Goal: Task Accomplishment & Management: Use online tool/utility

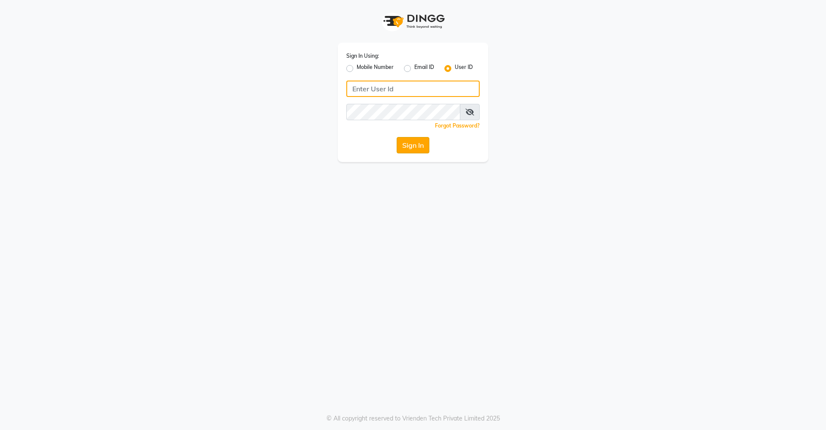
type input "divinesalon"
click at [416, 142] on button "Sign In" at bounding box center [413, 145] width 33 height 16
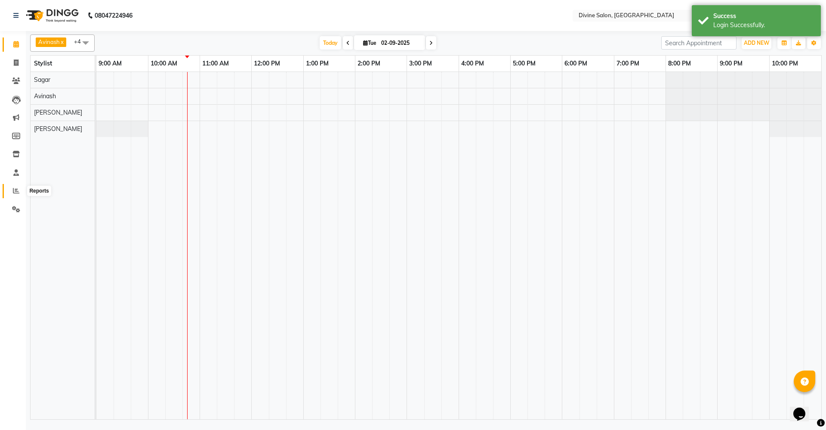
click at [15, 186] on span at bounding box center [16, 191] width 15 height 10
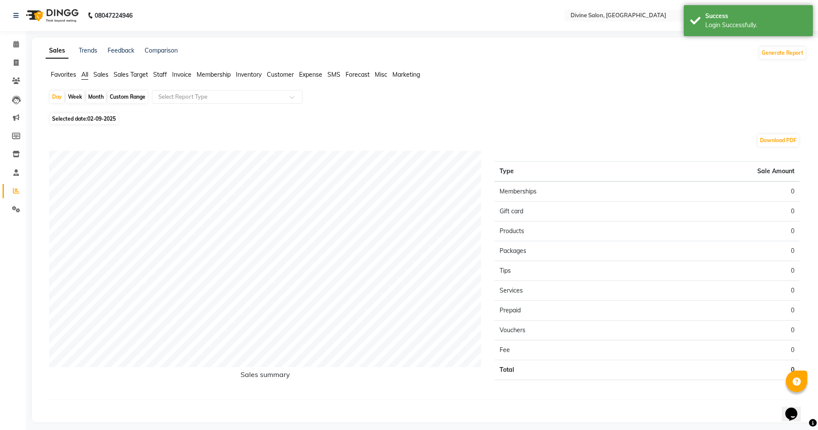
click at [129, 97] on div "Custom Range" at bounding box center [128, 97] width 40 height 12
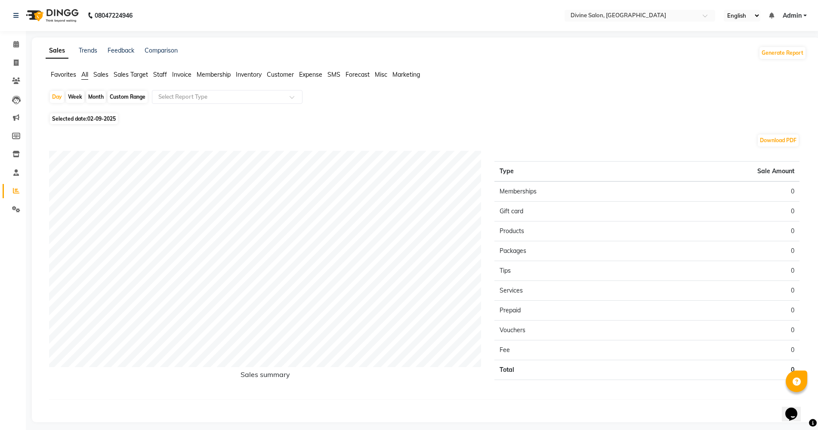
select select "9"
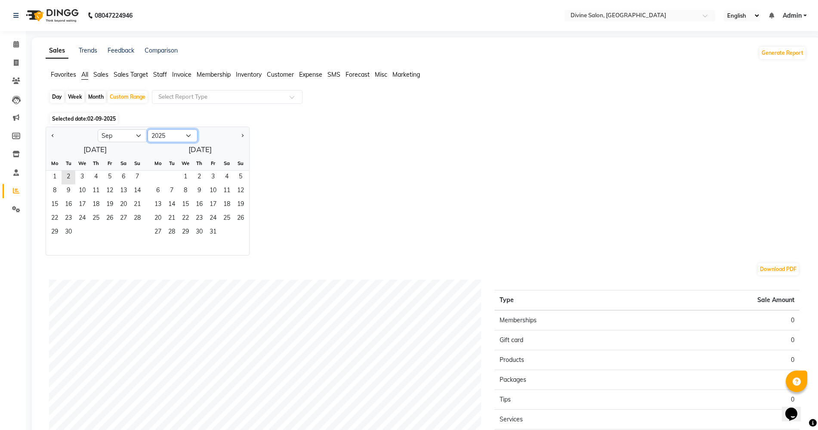
click at [171, 140] on select "2015 2016 2017 2018 2019 2020 2021 2022 2023 2024 2025 2026 2027 2028 2029 2030…" at bounding box center [173, 135] width 50 height 13
select select "2024"
click at [148, 129] on select "2015 2016 2017 2018 2019 2020 2021 2022 2023 2024 2025 2026 2027 2028 2029 2030…" at bounding box center [173, 135] width 50 height 13
click at [133, 176] on span "1" at bounding box center [137, 177] width 14 height 14
click at [57, 95] on div "Day" at bounding box center [57, 97] width 14 height 12
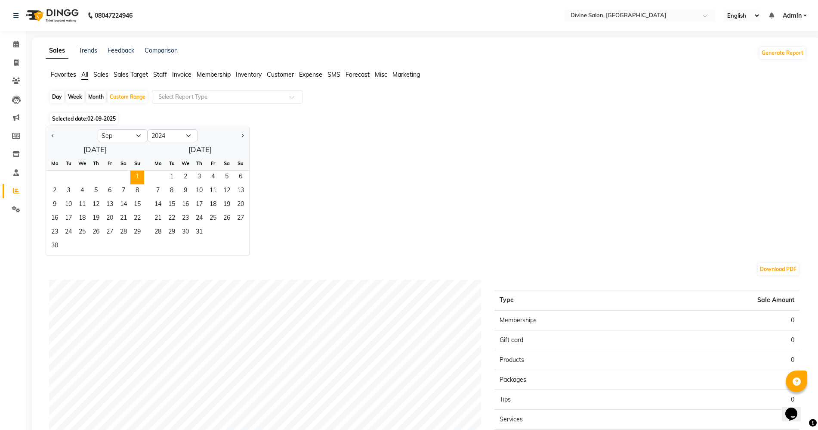
select select "9"
select select "2024"
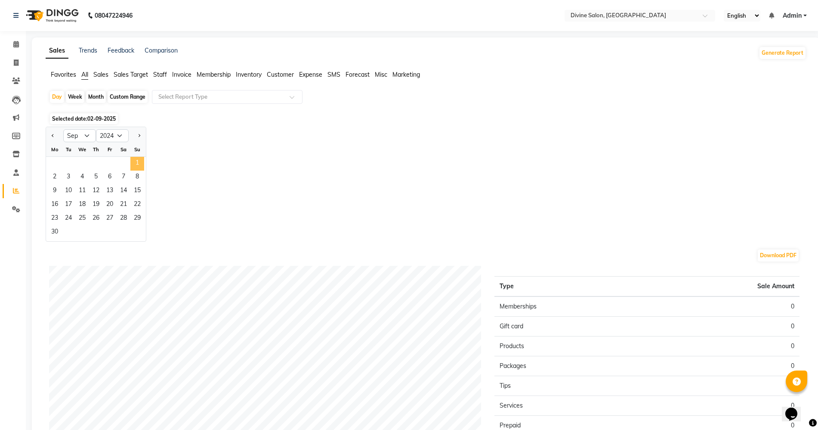
click at [139, 158] on span "1" at bounding box center [137, 164] width 14 height 14
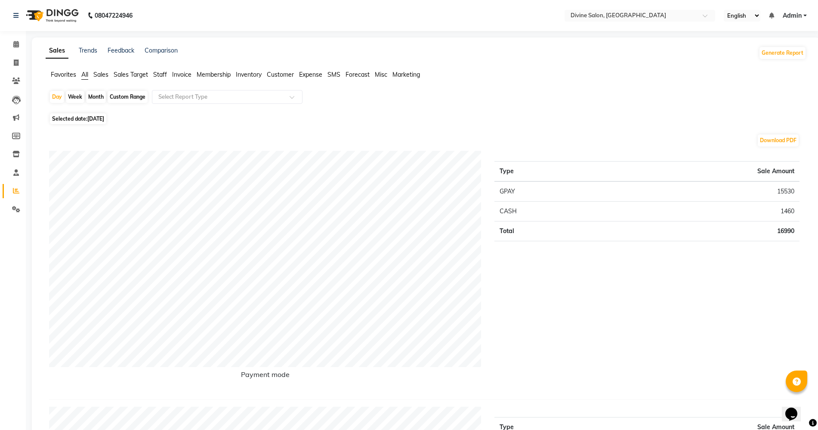
click at [58, 93] on div "Day" at bounding box center [57, 97] width 14 height 12
select select "9"
select select "2024"
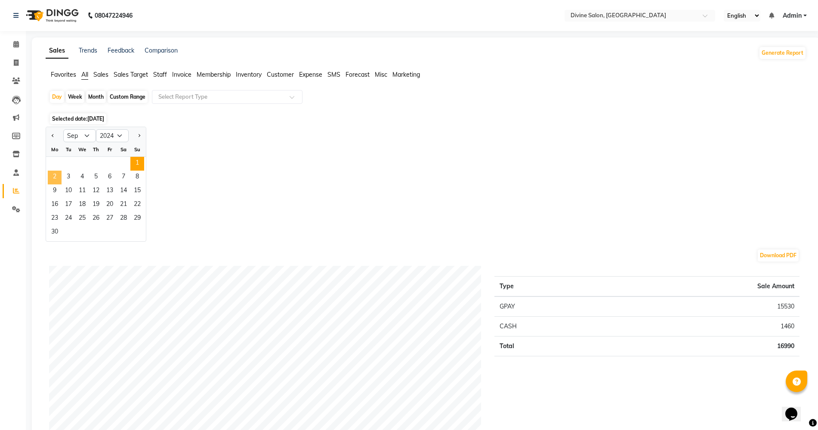
click at [55, 178] on span "2" at bounding box center [55, 177] width 14 height 14
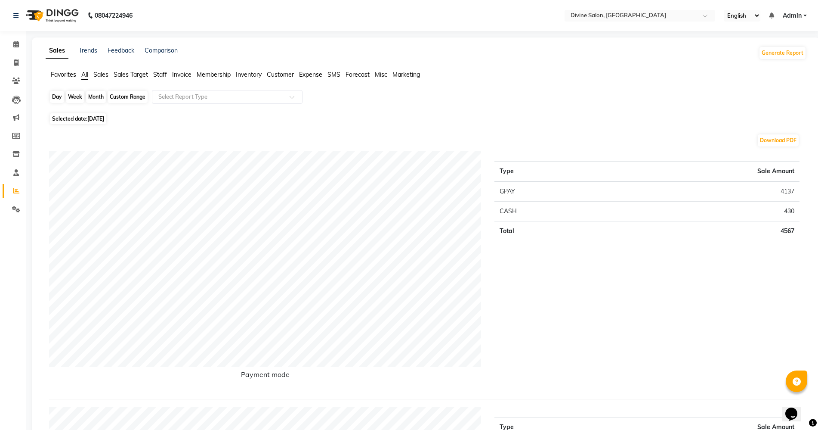
click at [58, 102] on div "Day" at bounding box center [57, 97] width 14 height 12
select select "9"
select select "2024"
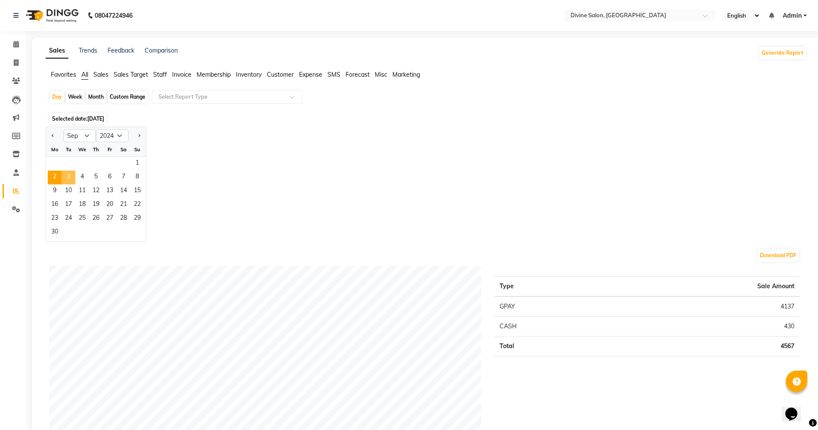
click at [67, 174] on span "3" at bounding box center [69, 177] width 14 height 14
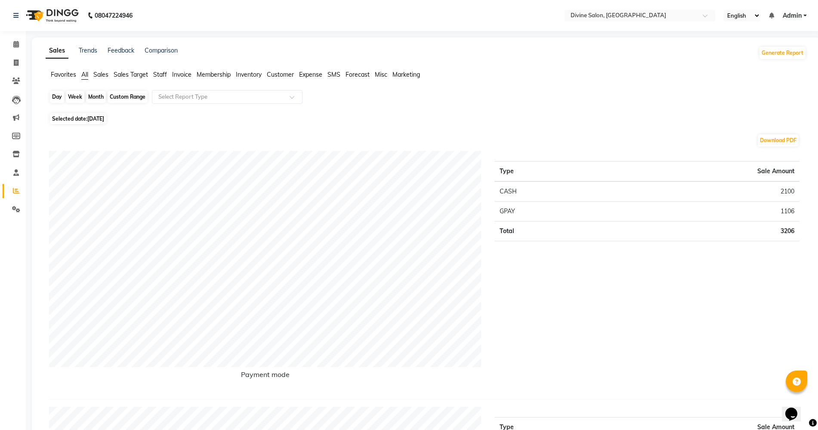
click at [55, 93] on div "Day" at bounding box center [57, 97] width 14 height 12
select select "9"
select select "2024"
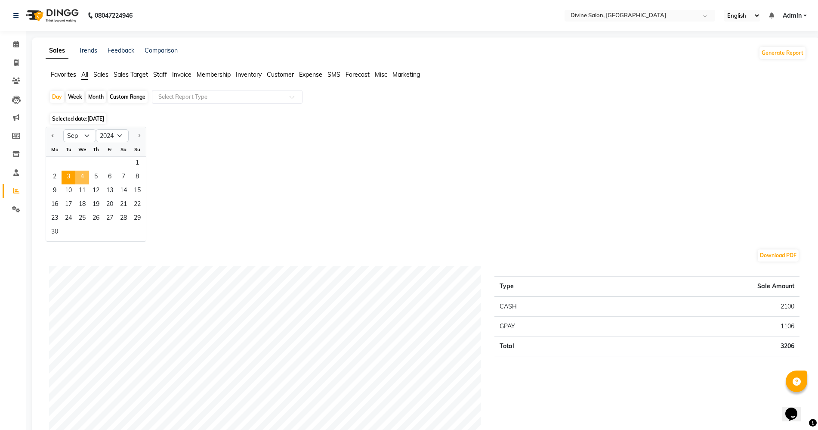
click at [83, 176] on span "4" at bounding box center [82, 177] width 14 height 14
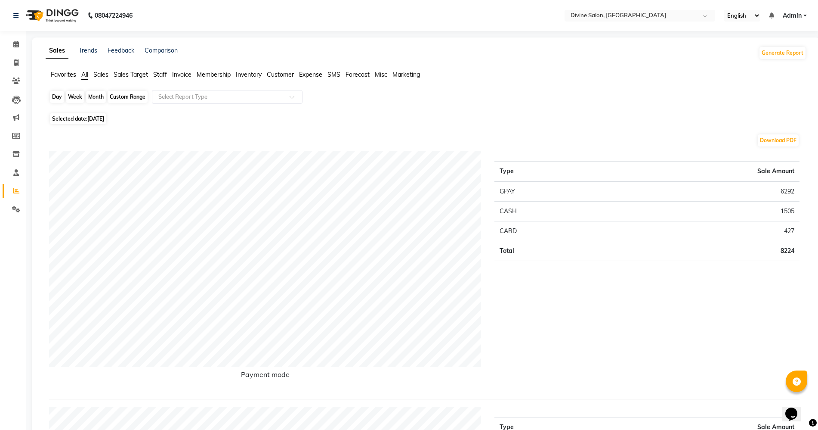
click at [55, 96] on div "Day" at bounding box center [57, 97] width 14 height 12
select select "9"
select select "2024"
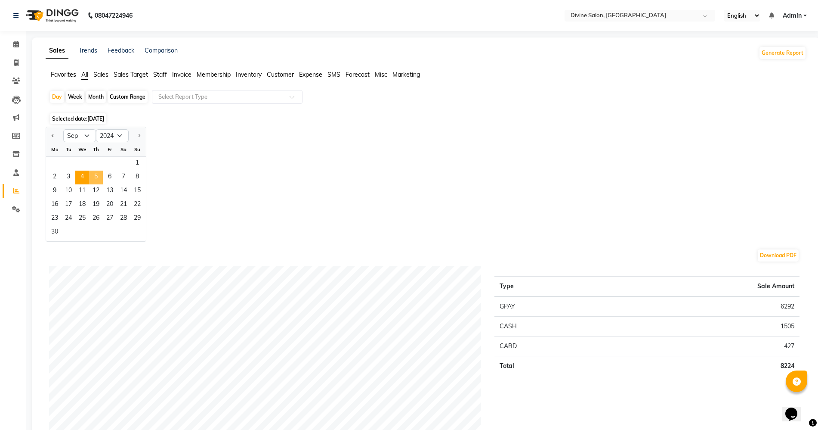
click at [94, 180] on span "5" at bounding box center [96, 177] width 14 height 14
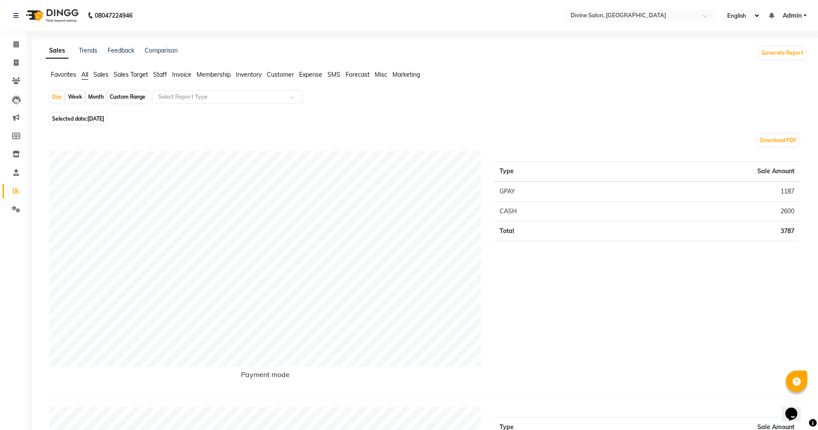
click at [59, 103] on div "Day Week Month Custom Range Select Report Type" at bounding box center [426, 100] width 754 height 21
click at [57, 91] on div "Day" at bounding box center [57, 97] width 14 height 12
select select "9"
select select "2024"
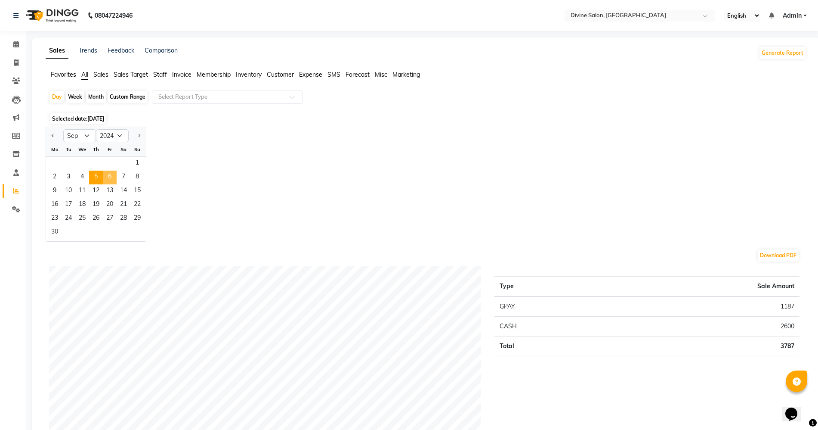
click at [110, 175] on span "6" at bounding box center [110, 177] width 14 height 14
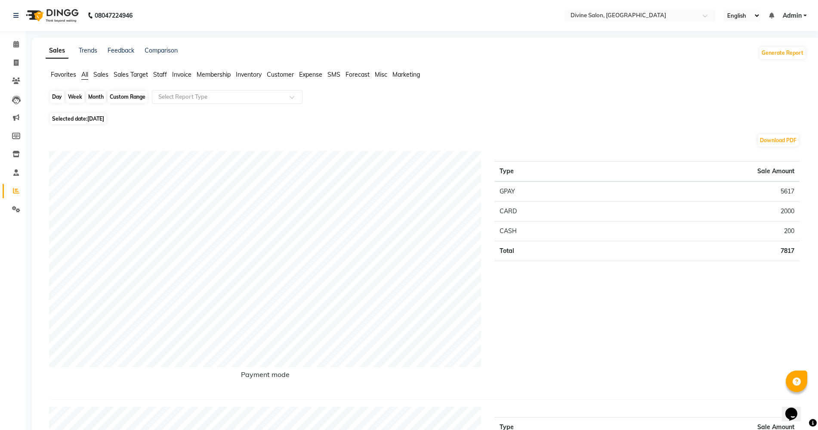
click at [55, 91] on div "Day" at bounding box center [57, 97] width 14 height 12
select select "9"
select select "2024"
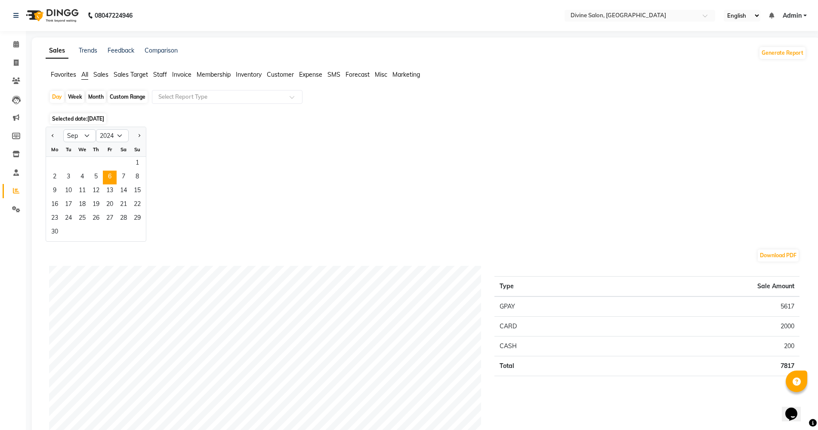
click at [121, 170] on div "1" at bounding box center [96, 164] width 100 height 14
click at [125, 179] on span "7" at bounding box center [124, 177] width 14 height 14
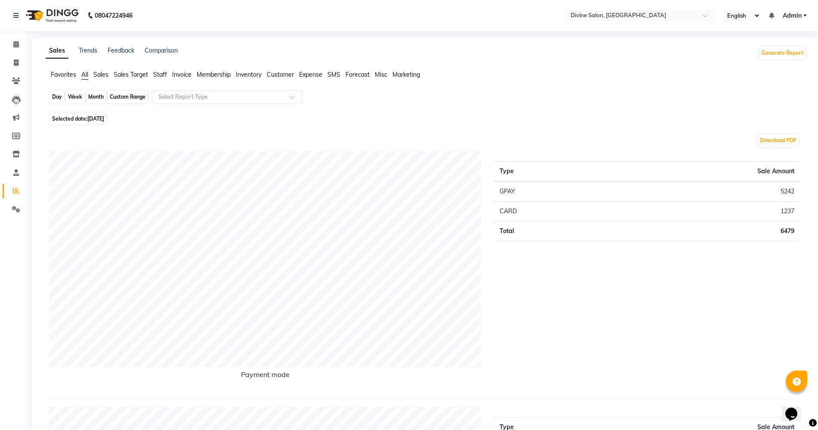
click at [57, 100] on div "Day" at bounding box center [57, 97] width 14 height 12
select select "9"
select select "2024"
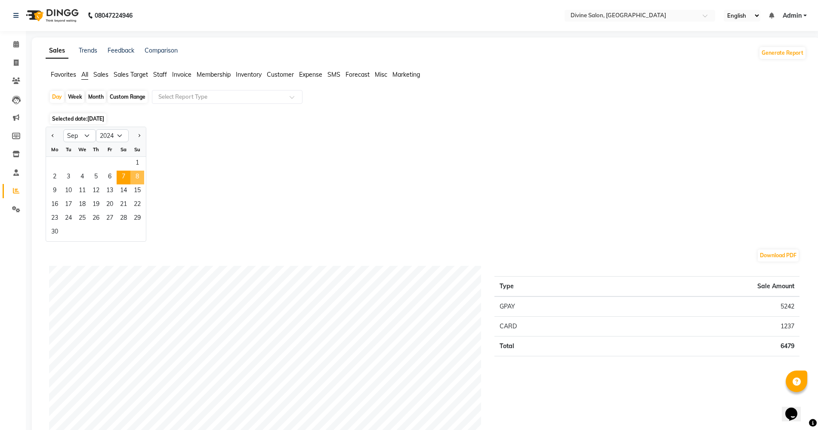
click at [132, 176] on span "8" at bounding box center [137, 177] width 14 height 14
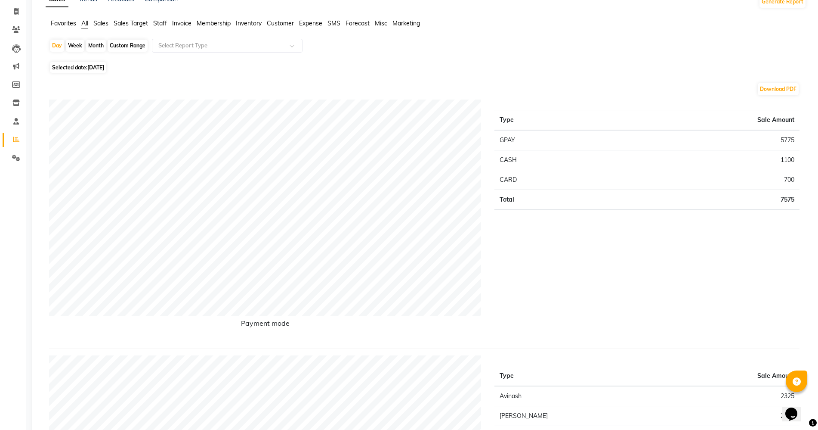
scroll to position [54, 0]
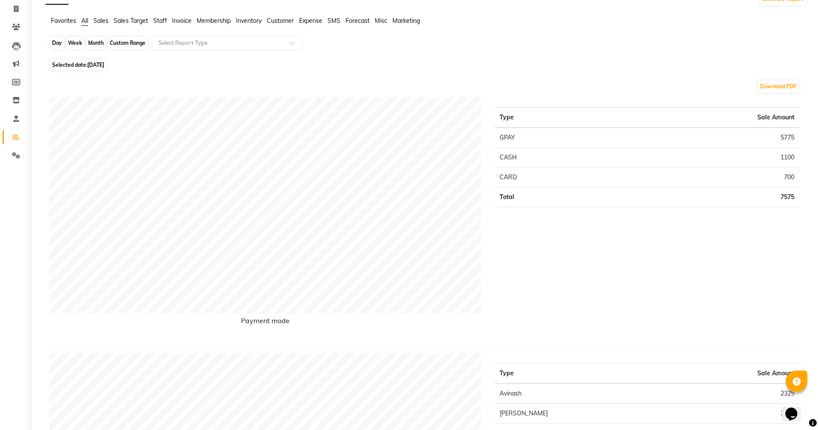
click at [62, 41] on div "Day" at bounding box center [57, 43] width 14 height 12
select select "9"
select select "2024"
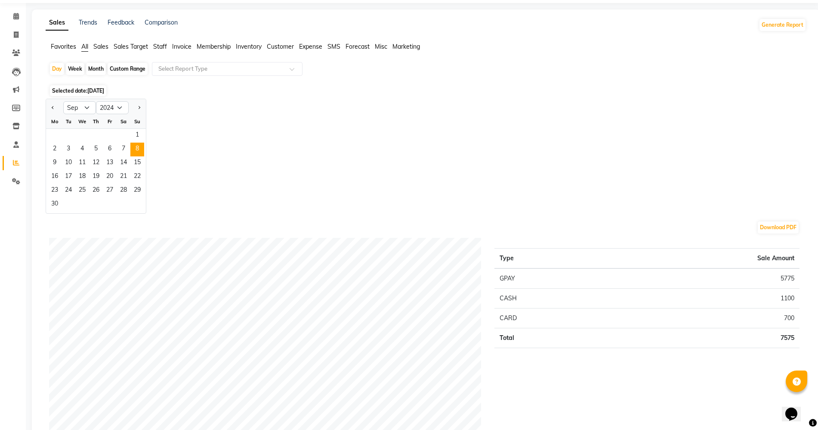
scroll to position [0, 0]
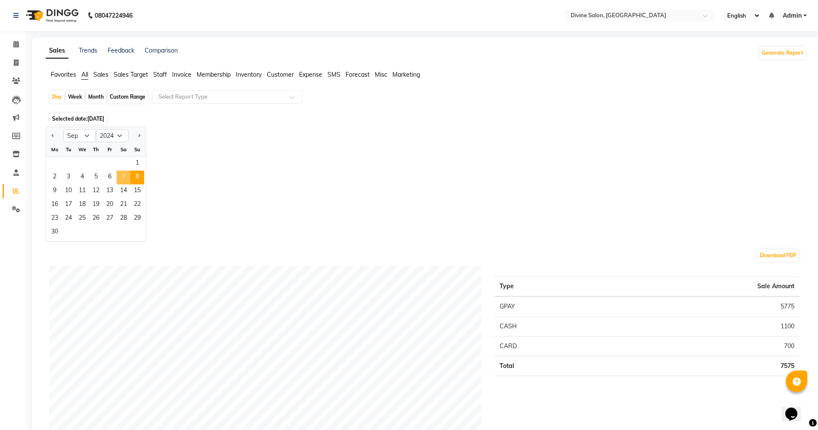
click at [121, 180] on span "7" at bounding box center [124, 177] width 14 height 14
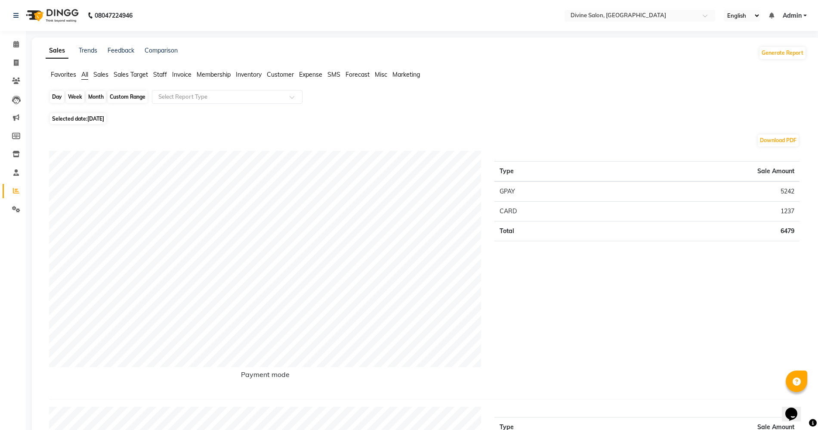
click at [55, 95] on div "Day" at bounding box center [57, 97] width 14 height 12
select select "9"
select select "2024"
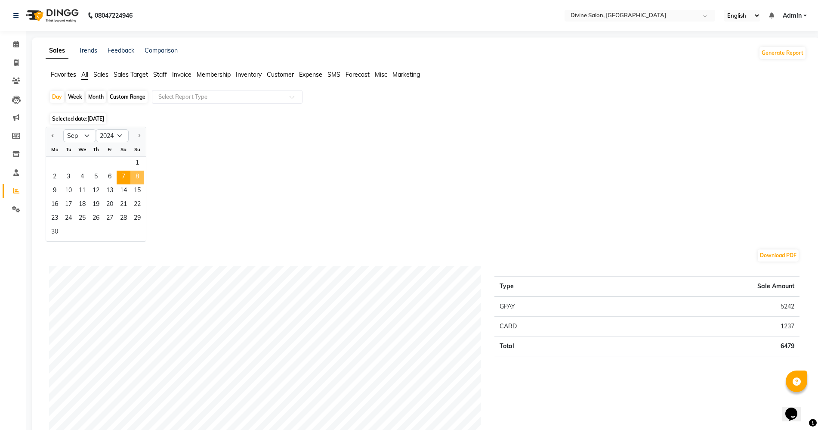
click at [135, 179] on span "8" at bounding box center [137, 177] width 14 height 14
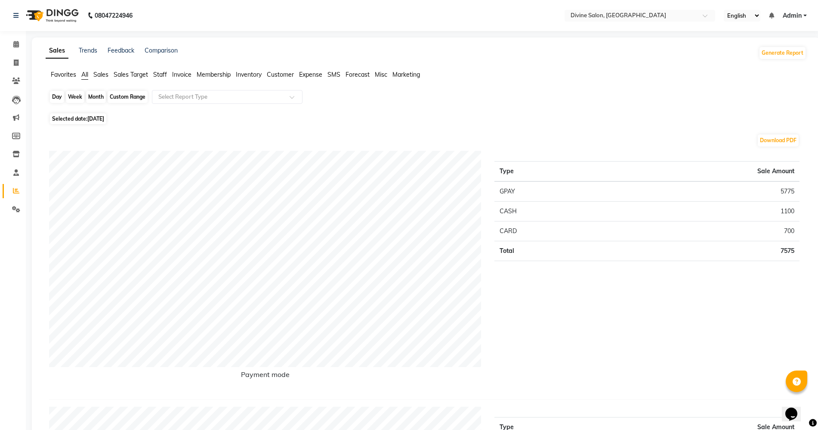
click at [55, 95] on div "Day" at bounding box center [57, 97] width 14 height 12
select select "9"
select select "2024"
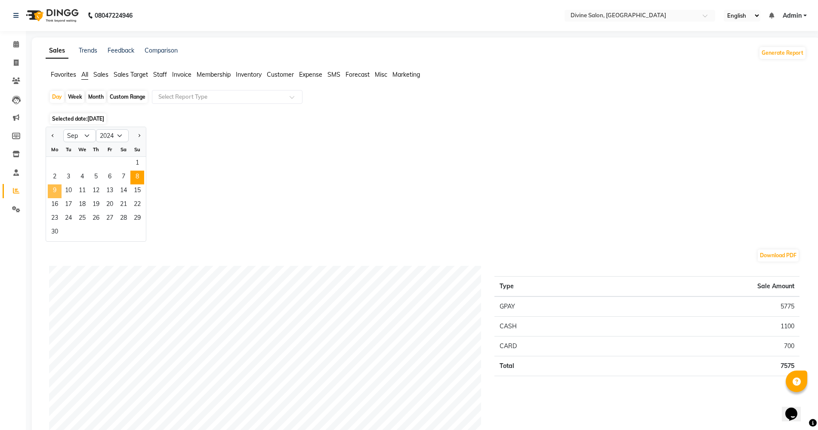
click at [53, 189] on span "9" at bounding box center [55, 191] width 14 height 14
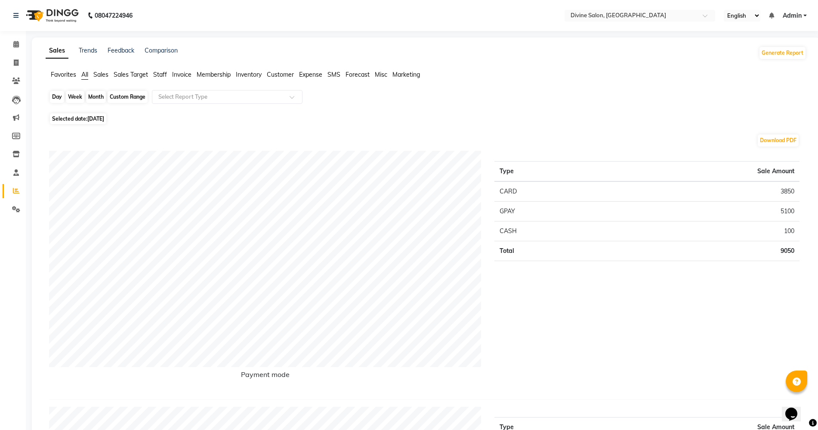
click at [59, 96] on div "Day" at bounding box center [57, 97] width 14 height 12
select select "9"
select select "2024"
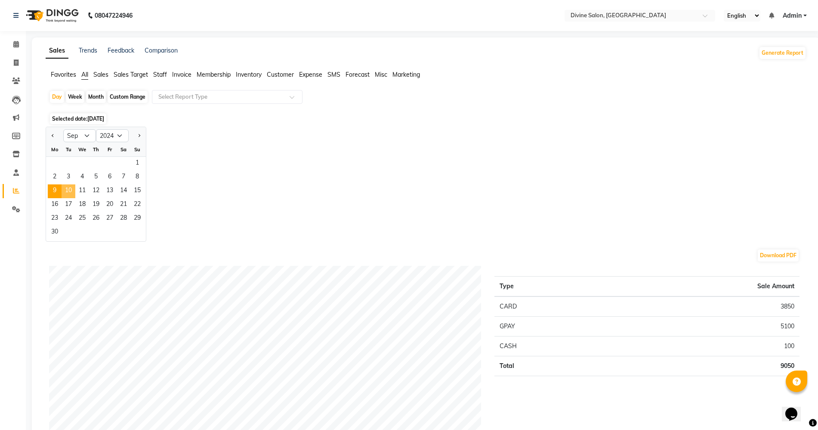
click at [67, 188] on span "10" at bounding box center [69, 191] width 14 height 14
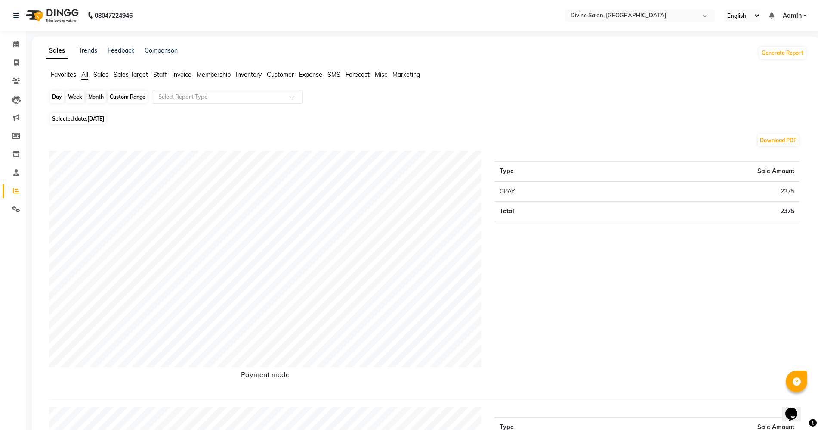
click at [61, 101] on div "Day" at bounding box center [57, 97] width 14 height 12
select select "9"
select select "2024"
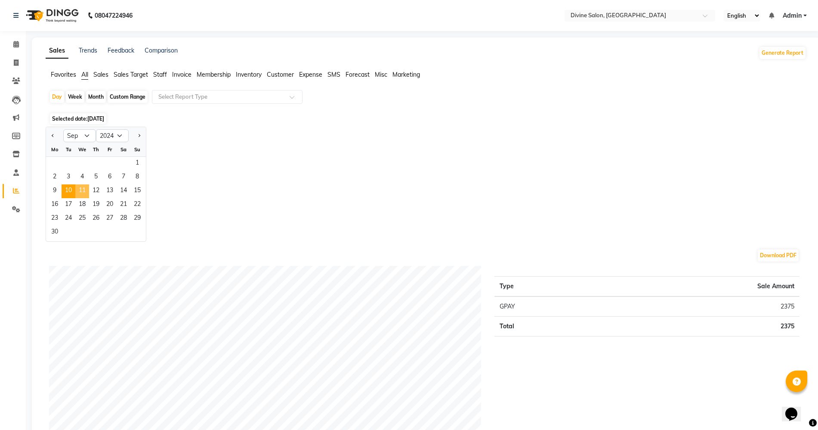
click at [88, 187] on span "11" at bounding box center [82, 191] width 14 height 14
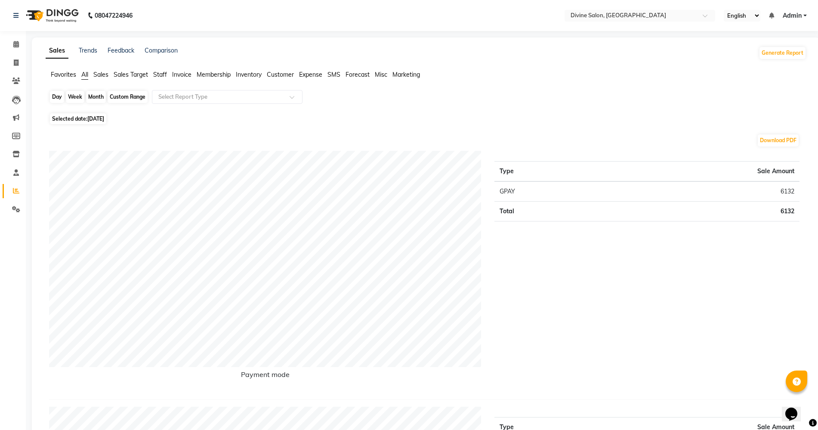
click at [60, 96] on div "Day" at bounding box center [57, 97] width 14 height 12
select select "9"
select select "2024"
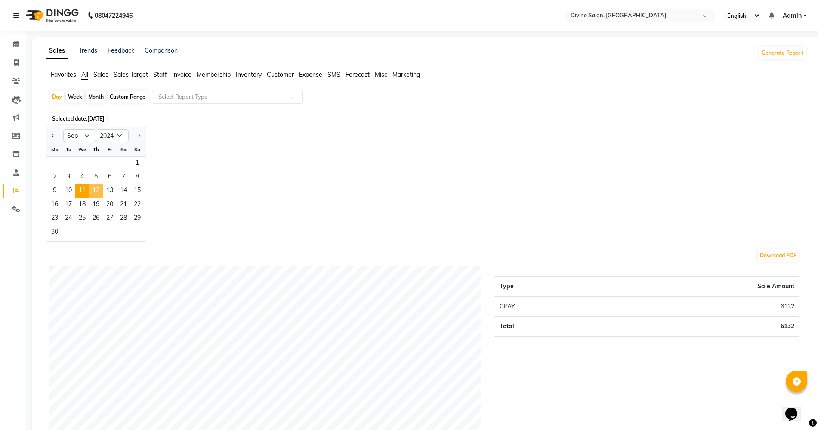
click at [95, 190] on span "12" at bounding box center [96, 191] width 14 height 14
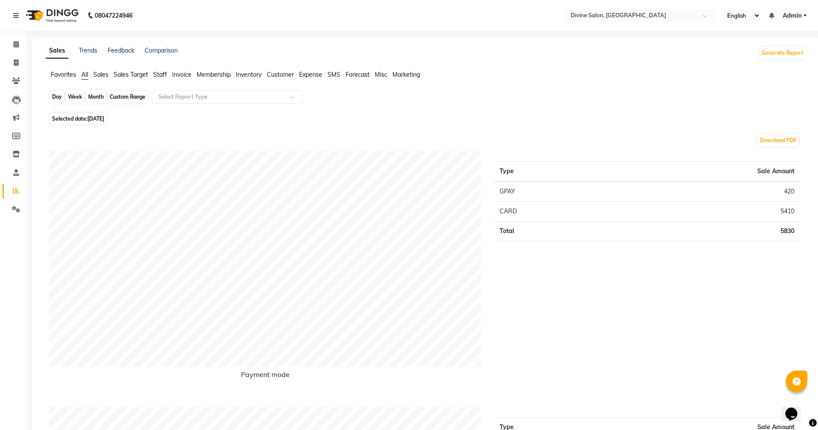
click at [56, 99] on div "Day" at bounding box center [57, 97] width 14 height 12
select select "9"
select select "2024"
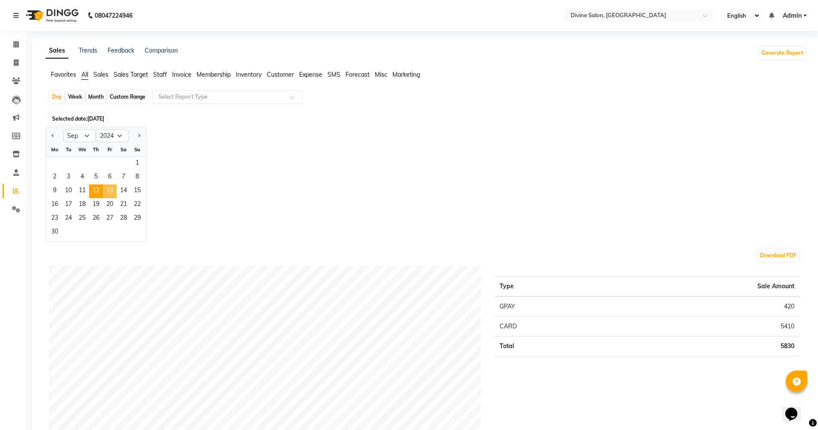
click at [111, 189] on span "13" at bounding box center [110, 191] width 14 height 14
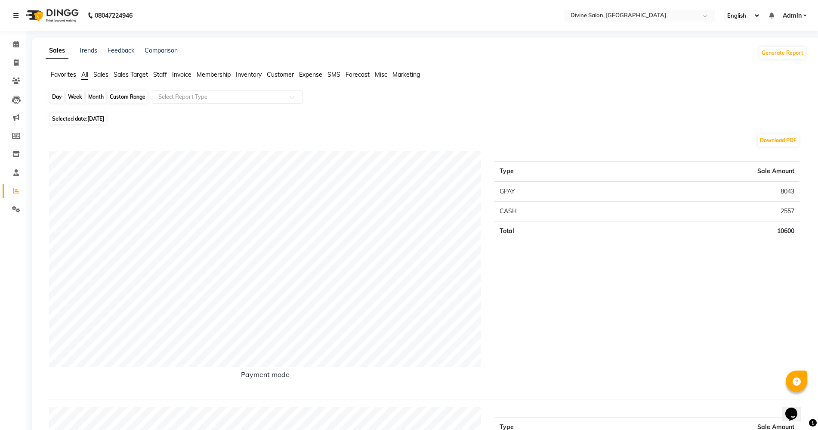
click at [59, 92] on div "Day" at bounding box center [57, 97] width 14 height 12
select select "9"
select select "2024"
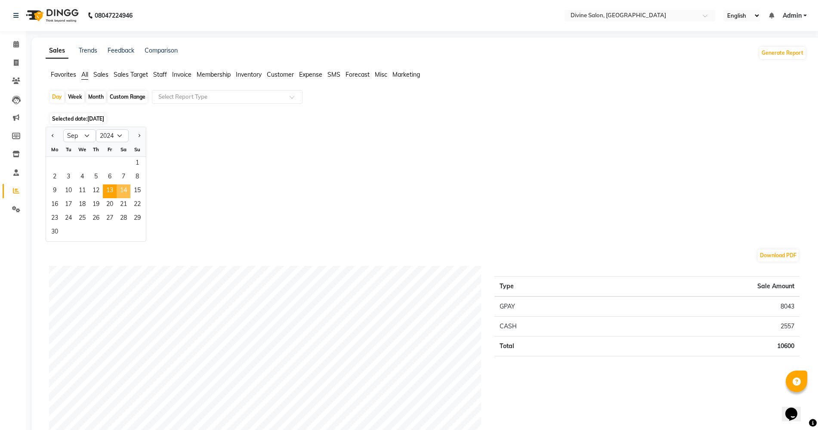
click at [123, 188] on span "14" at bounding box center [124, 191] width 14 height 14
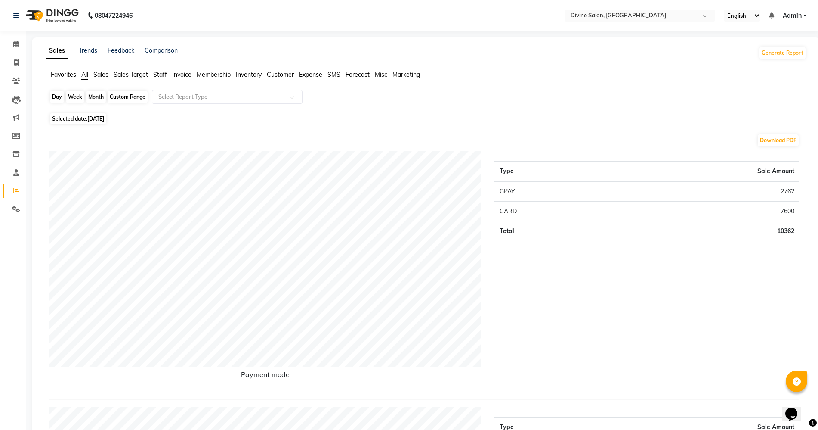
click at [57, 93] on div "Day" at bounding box center [57, 97] width 14 height 12
select select "9"
select select "2024"
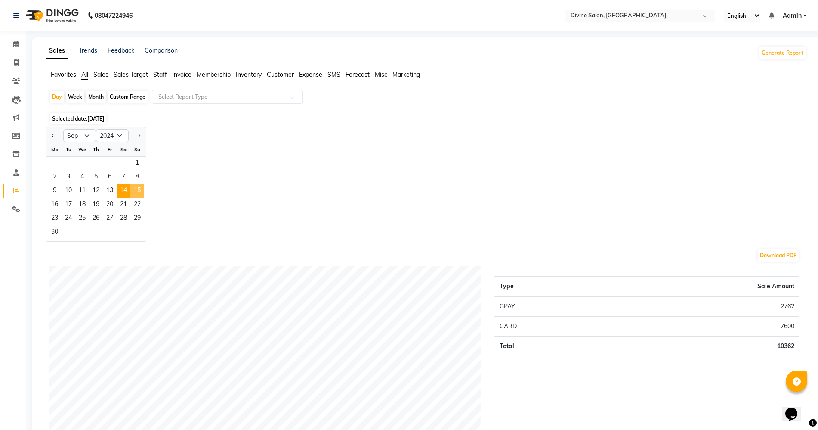
click at [137, 187] on span "15" at bounding box center [137, 191] width 14 height 14
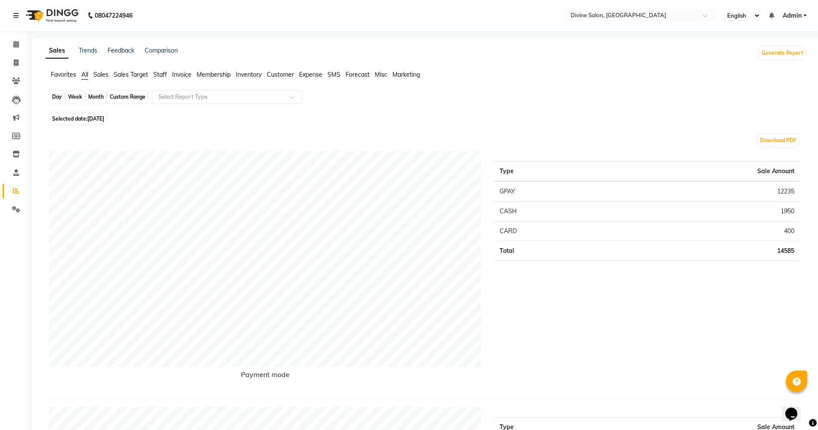
click at [63, 99] on div "Day" at bounding box center [57, 97] width 14 height 12
select select "9"
select select "2024"
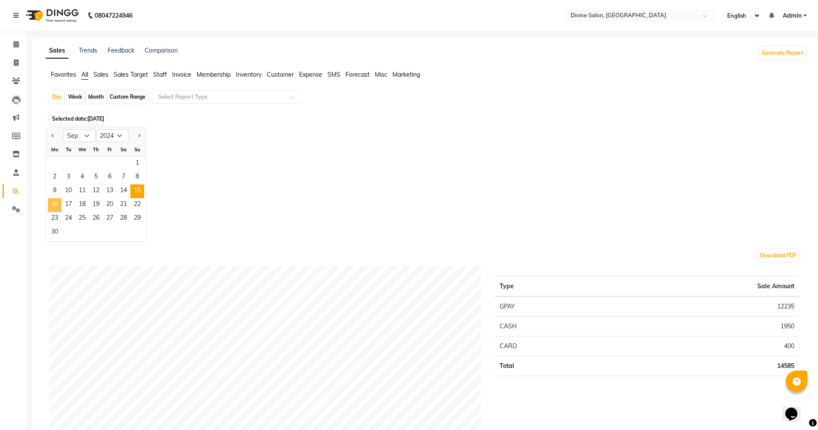
click at [55, 203] on span "16" at bounding box center [55, 205] width 14 height 14
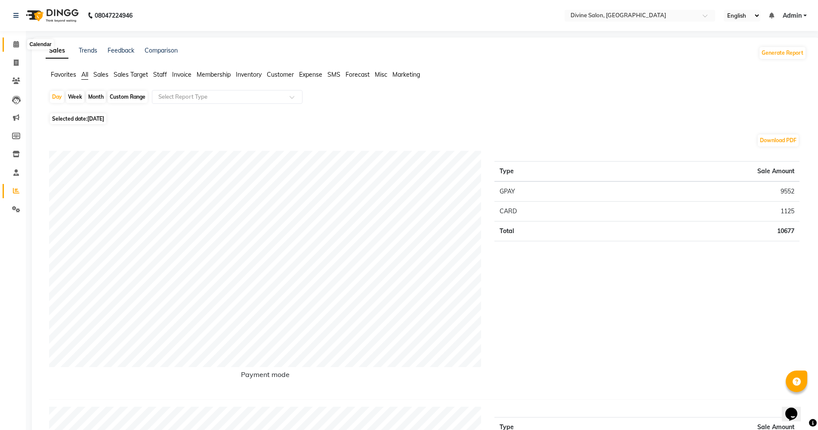
click at [16, 48] on span at bounding box center [16, 45] width 15 height 10
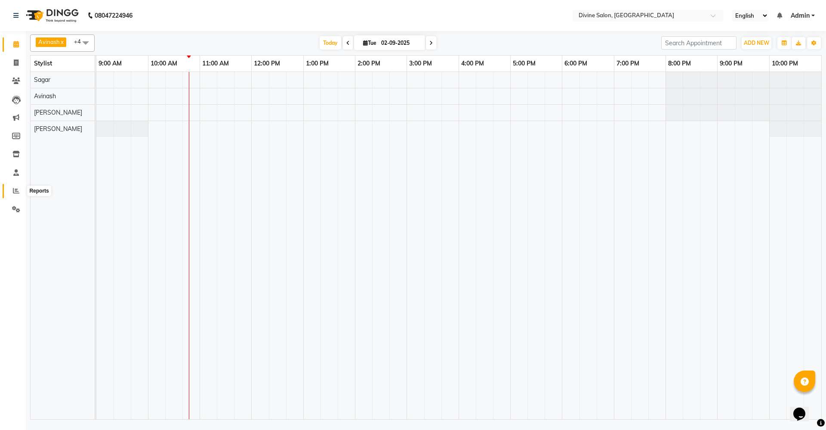
click at [16, 186] on span at bounding box center [16, 191] width 15 height 10
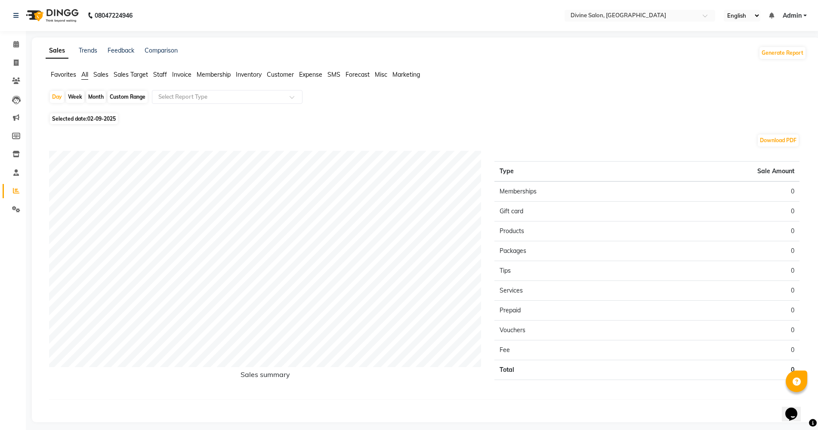
click at [124, 95] on div "Custom Range" at bounding box center [128, 97] width 40 height 12
select select "9"
select select "2025"
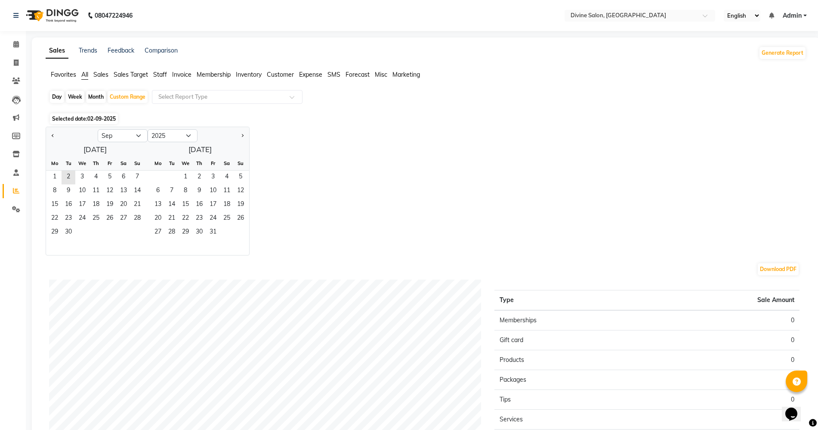
click at [61, 97] on div "Day" at bounding box center [57, 97] width 14 height 12
select select "9"
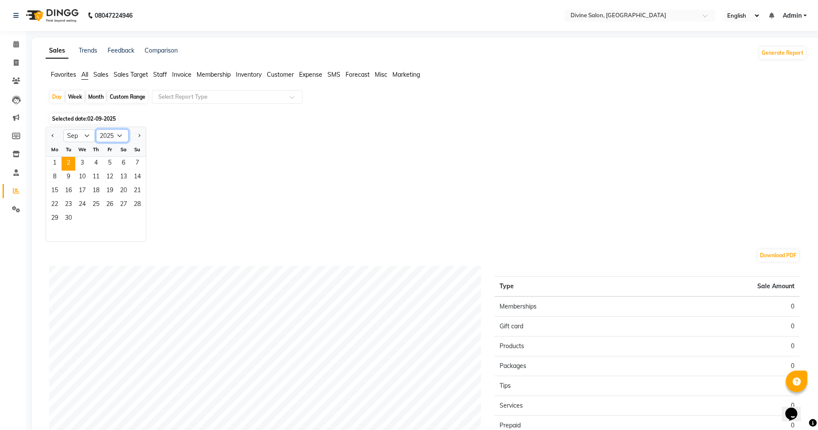
click at [111, 137] on select "2015 2016 2017 2018 2019 2020 2021 2022 2023 2024 2025 2026 2027 2028 2029 2030…" at bounding box center [112, 135] width 33 height 13
select select "2023"
click at [96, 129] on select "2015 2016 2017 2018 2019 2020 2021 2022 2023 2024 2025 2026 2027 2028 2029 2030…" at bounding box center [112, 135] width 33 height 13
click at [110, 166] on span "1" at bounding box center [110, 164] width 14 height 14
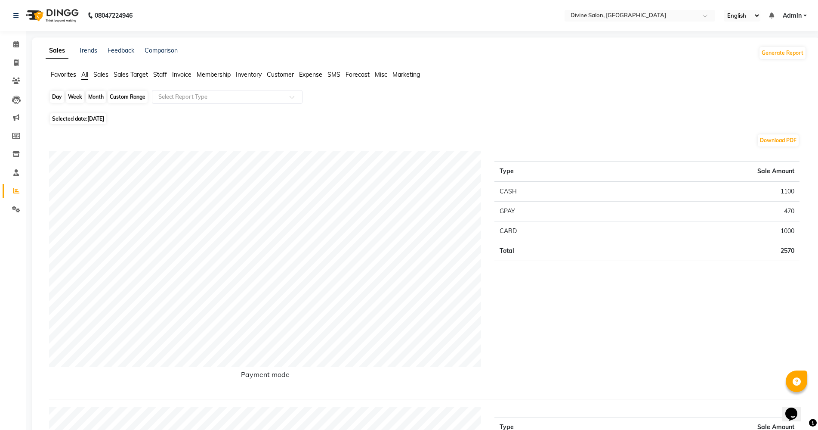
click at [57, 101] on div "Day" at bounding box center [57, 97] width 14 height 12
select select "9"
select select "2023"
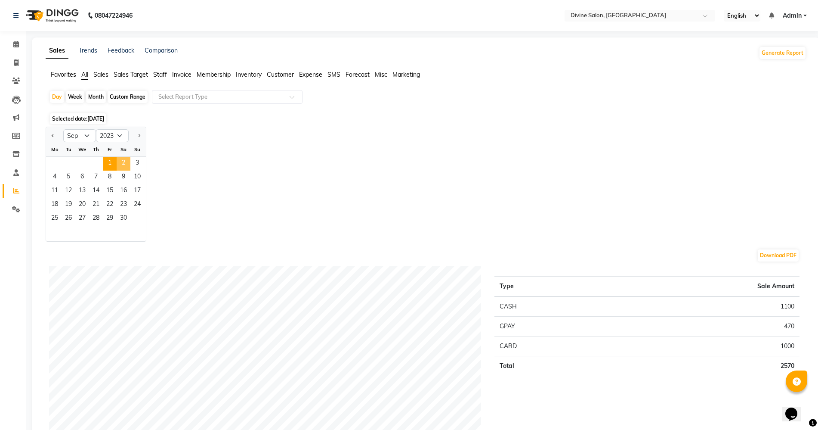
click at [121, 162] on span "2" at bounding box center [124, 164] width 14 height 14
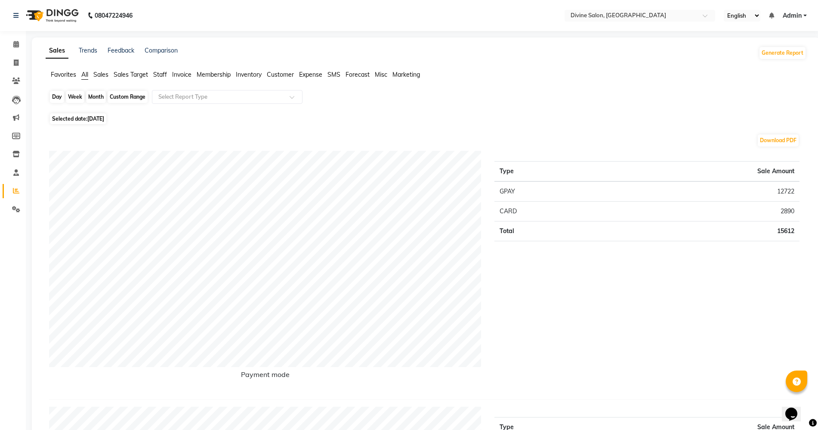
click at [54, 96] on div "Day" at bounding box center [57, 97] width 14 height 12
select select "9"
select select "2023"
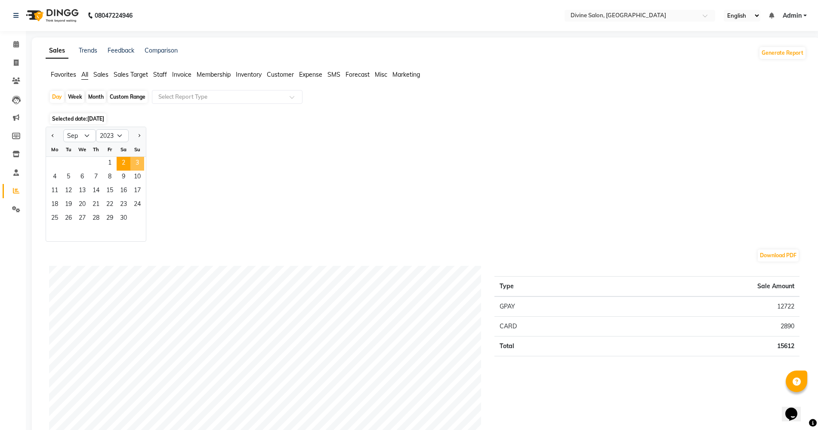
click at [133, 157] on span "3" at bounding box center [137, 164] width 14 height 14
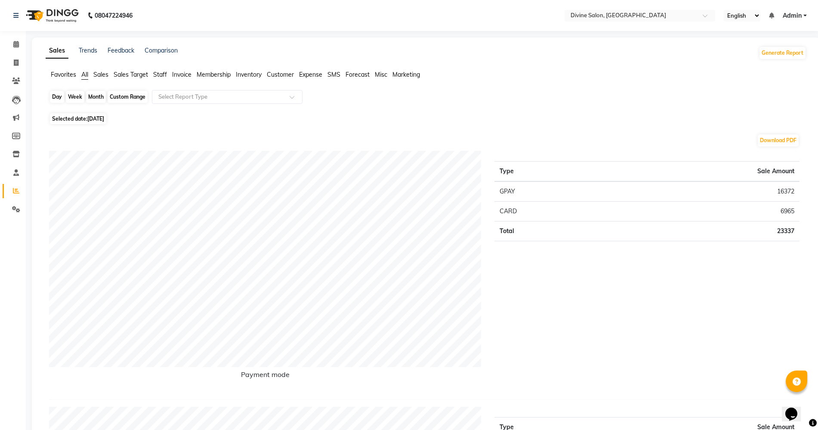
click at [53, 97] on div "Day" at bounding box center [57, 97] width 14 height 12
select select "9"
select select "2023"
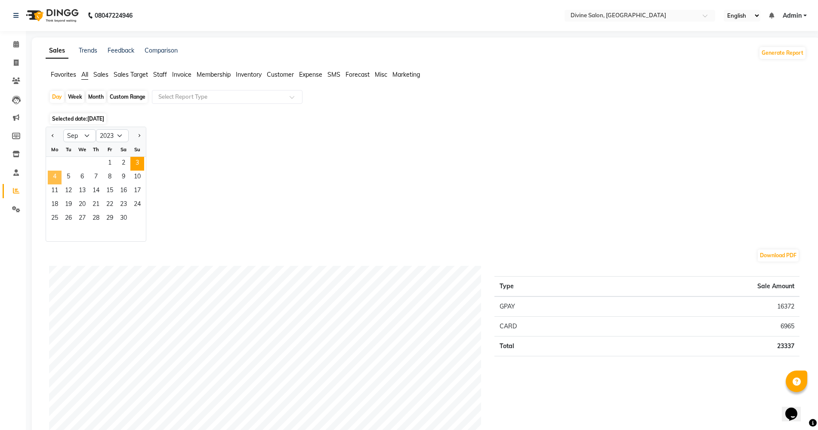
click at [51, 181] on span "4" at bounding box center [55, 177] width 14 height 14
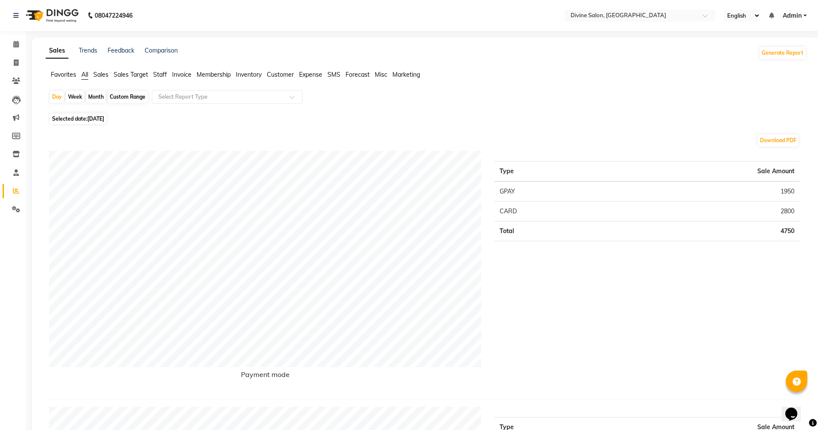
click at [58, 104] on div "Day Week Month Custom Range Select Report Type" at bounding box center [426, 100] width 754 height 21
click at [57, 96] on div "Day" at bounding box center [57, 97] width 14 height 12
select select "9"
select select "2023"
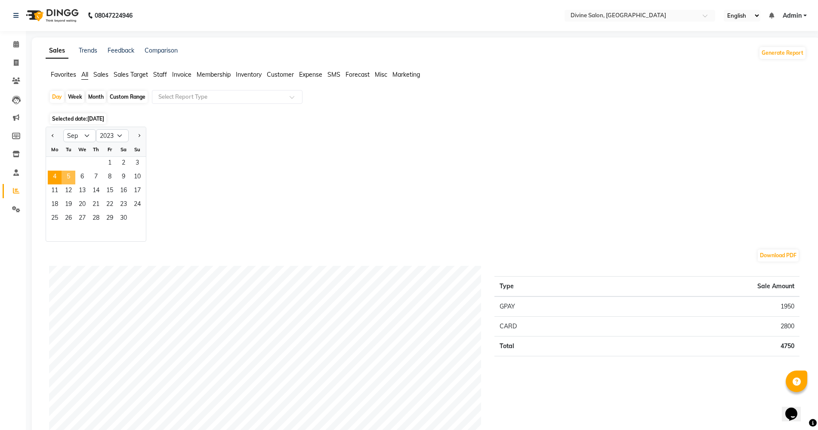
click at [73, 177] on span "5" at bounding box center [69, 177] width 14 height 14
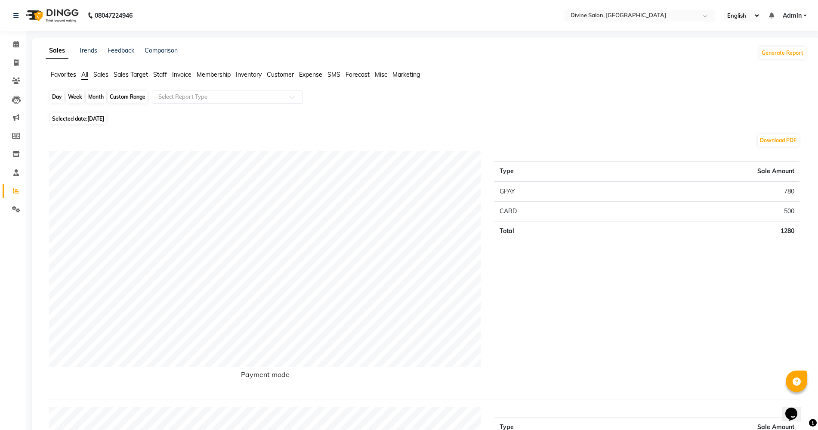
click at [59, 100] on div "Day" at bounding box center [57, 97] width 14 height 12
select select "9"
select select "2023"
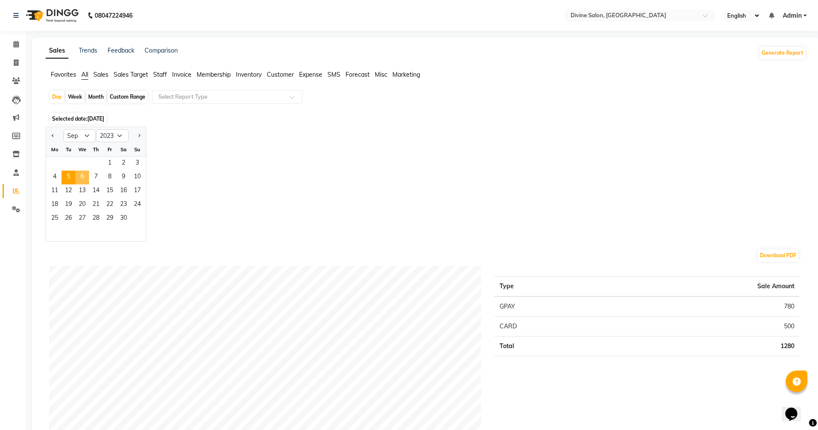
click at [83, 179] on span "6" at bounding box center [82, 177] width 14 height 14
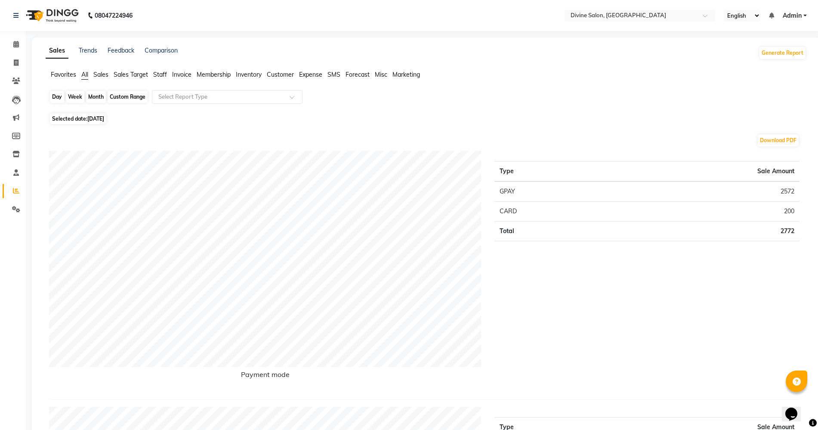
click at [61, 95] on div "Day" at bounding box center [57, 97] width 14 height 12
select select "9"
select select "2023"
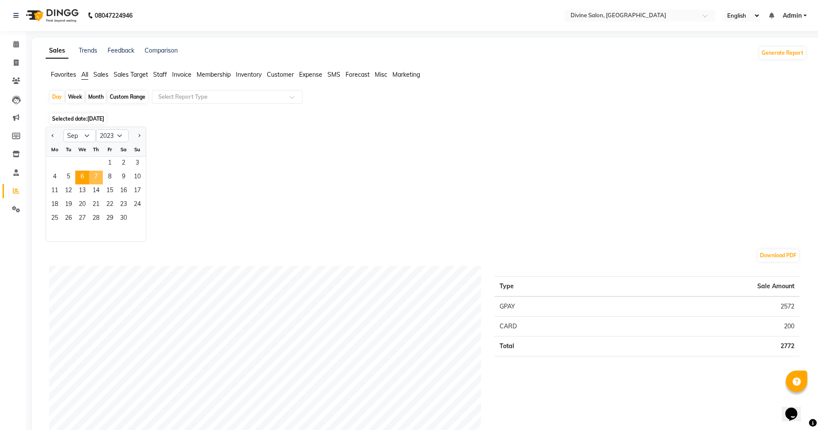
click at [94, 182] on span "7" at bounding box center [96, 177] width 14 height 14
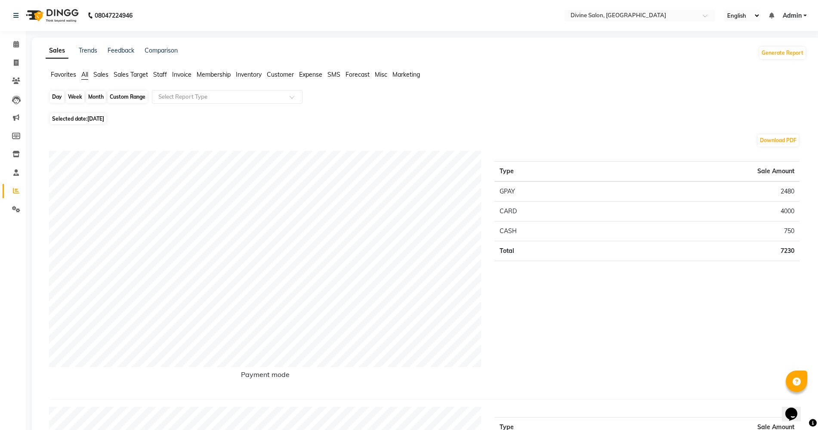
click at [58, 91] on div "Day" at bounding box center [57, 97] width 14 height 12
select select "9"
select select "2023"
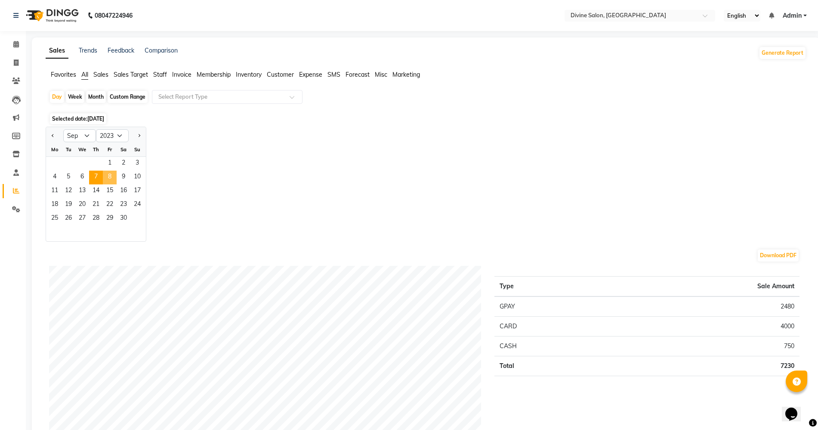
click at [109, 179] on span "8" at bounding box center [110, 177] width 14 height 14
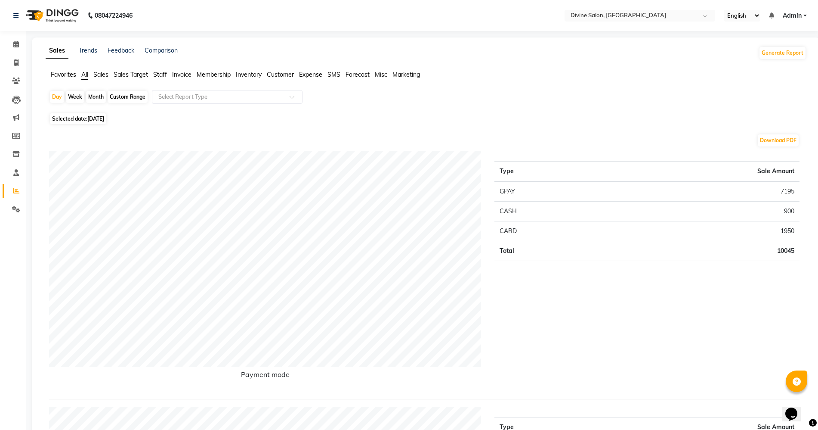
click at [49, 96] on div "Day Week Month Custom Range Select Report Type" at bounding box center [426, 100] width 754 height 21
click at [51, 96] on div "Day" at bounding box center [57, 97] width 14 height 12
select select "9"
select select "2023"
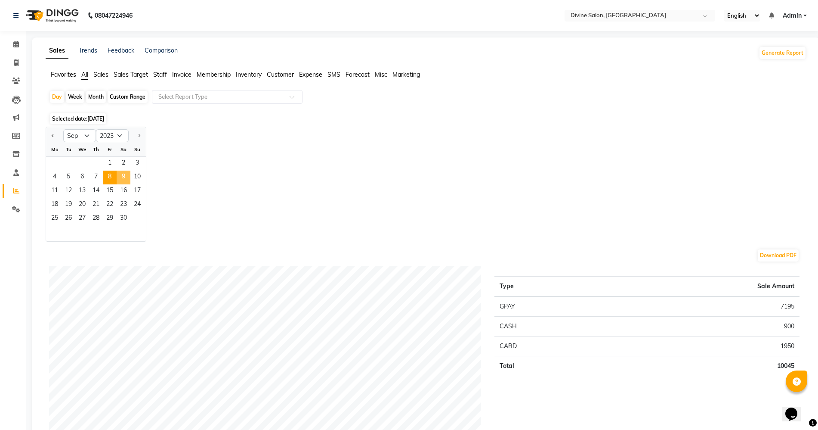
click at [124, 179] on span "9" at bounding box center [124, 177] width 14 height 14
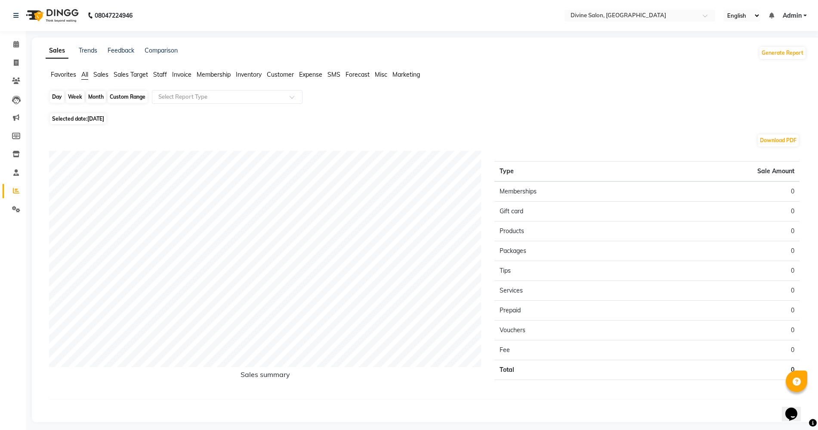
click at [53, 96] on div "Day" at bounding box center [57, 97] width 14 height 12
select select "9"
select select "2023"
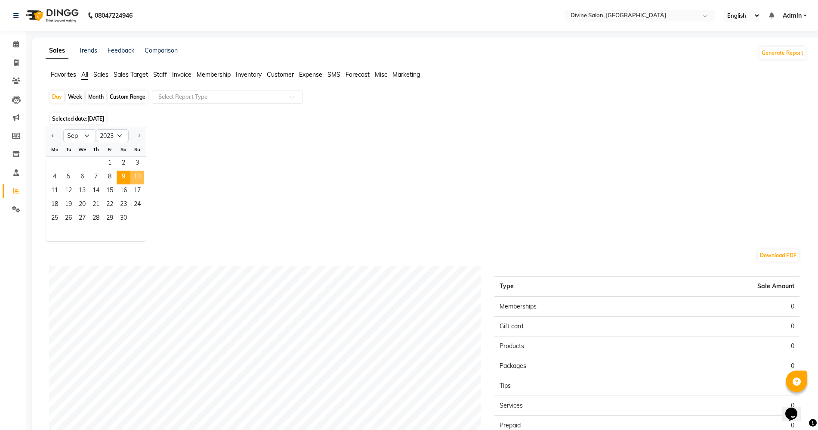
click at [144, 177] on span "10" at bounding box center [137, 177] width 14 height 14
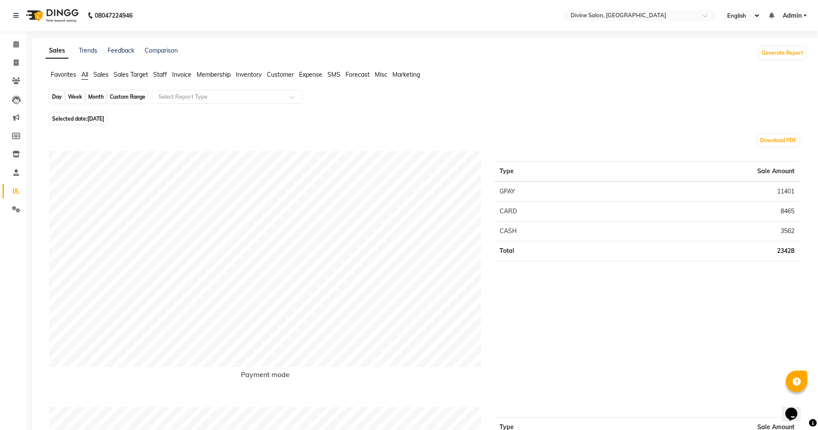
click at [54, 95] on div "Day" at bounding box center [57, 97] width 14 height 12
select select "9"
select select "2023"
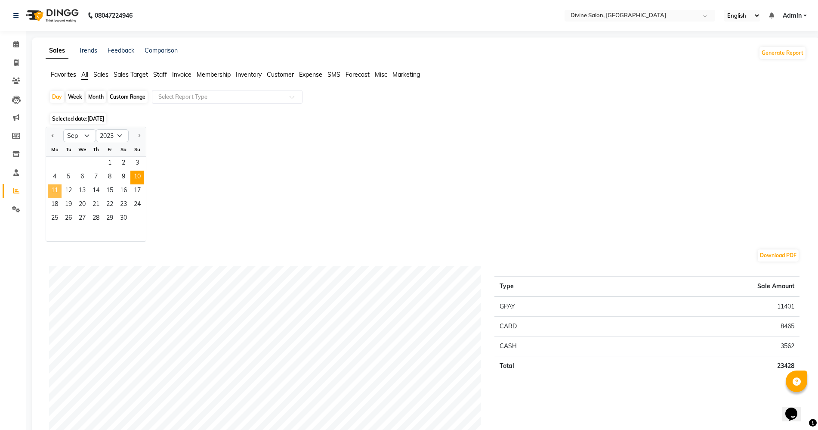
click at [59, 193] on span "11" at bounding box center [55, 191] width 14 height 14
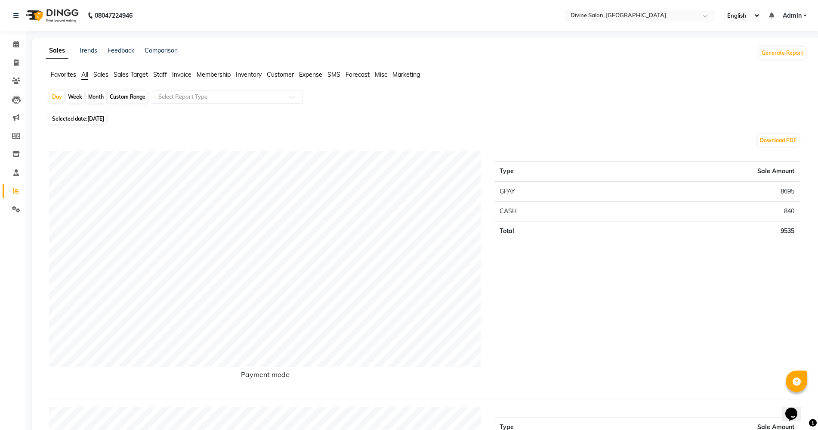
click at [56, 100] on div "Day" at bounding box center [57, 97] width 14 height 12
select select "9"
select select "2023"
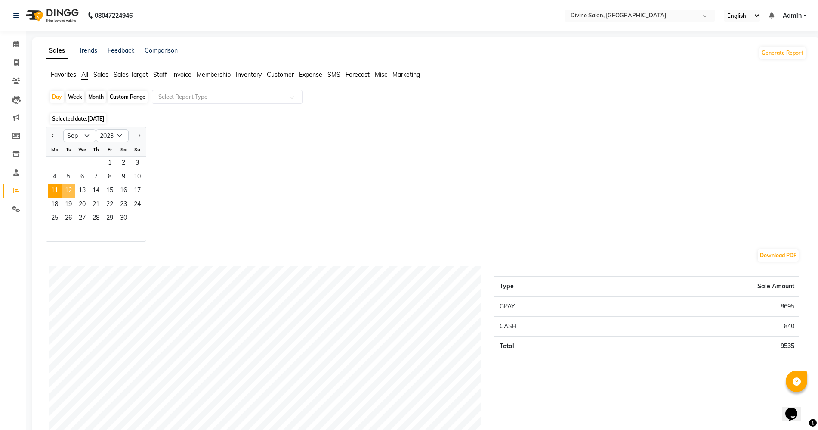
click at [67, 196] on span "12" at bounding box center [69, 191] width 14 height 14
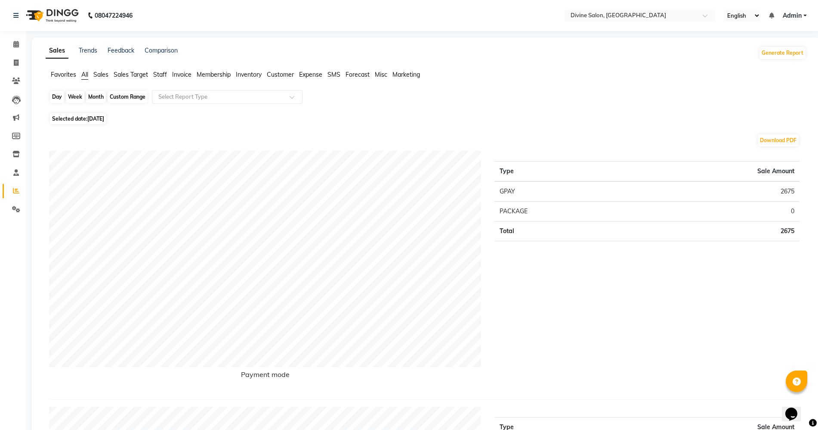
click at [61, 98] on div "Day" at bounding box center [57, 97] width 14 height 12
select select "9"
select select "2023"
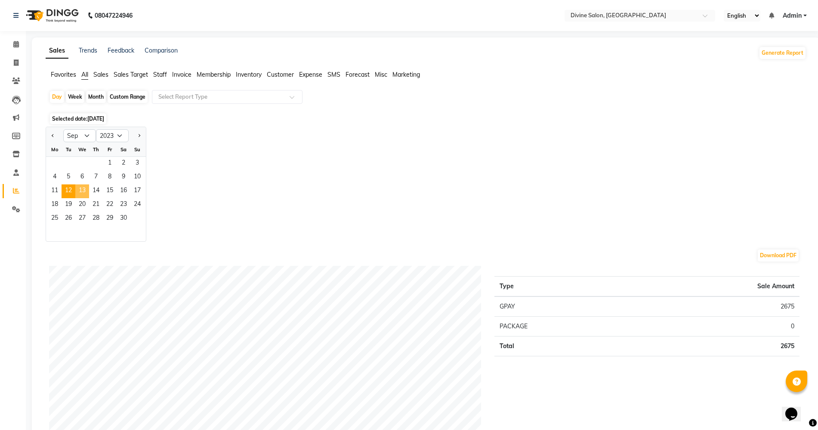
click at [83, 192] on span "13" at bounding box center [82, 191] width 14 height 14
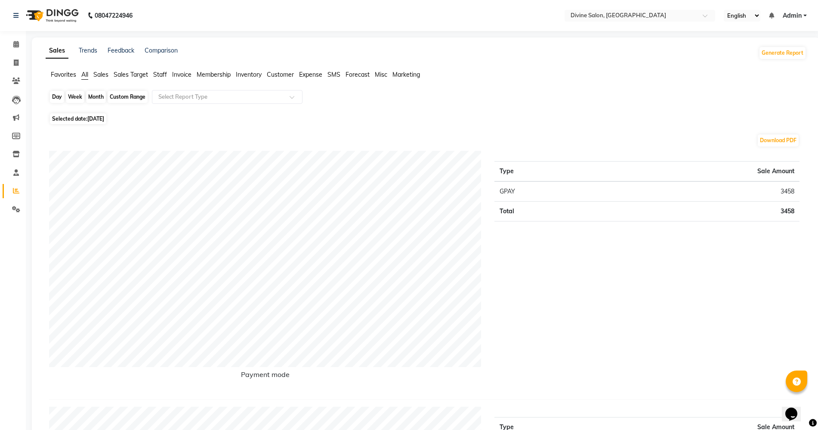
click at [54, 99] on div "Day" at bounding box center [57, 97] width 14 height 12
select select "9"
select select "2023"
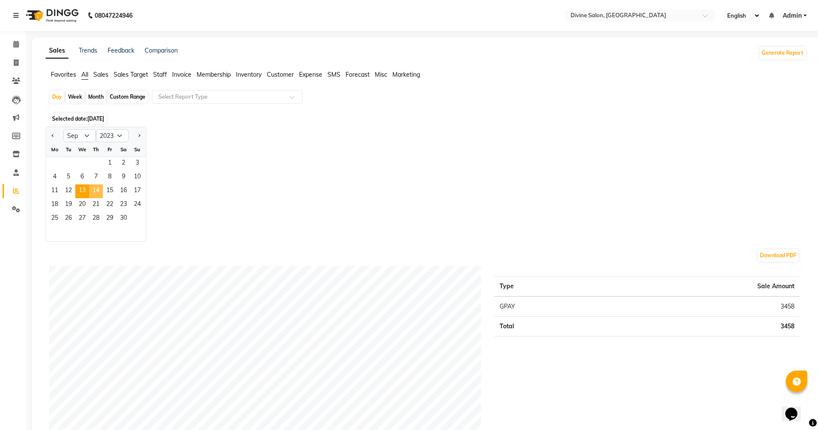
click at [97, 191] on span "14" at bounding box center [96, 191] width 14 height 14
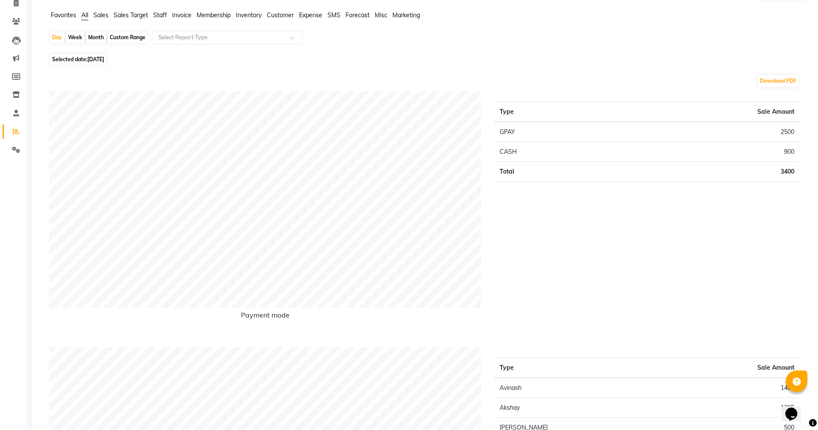
scroll to position [54, 0]
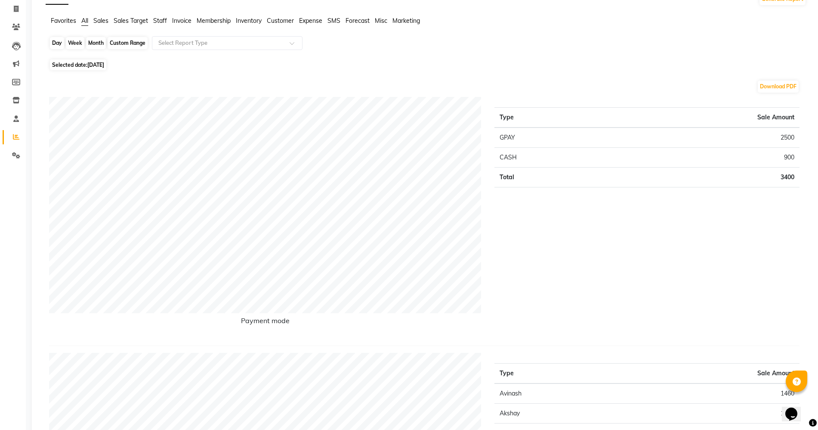
click at [56, 41] on div "Day" at bounding box center [57, 43] width 14 height 12
select select "9"
select select "2023"
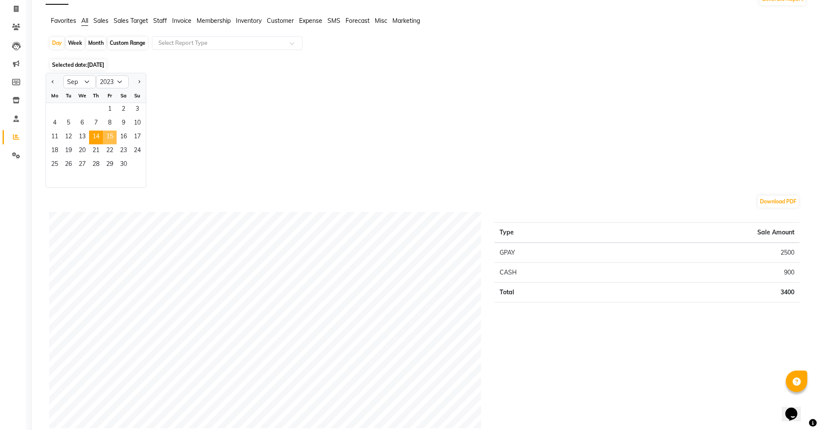
click at [111, 133] on span "15" at bounding box center [110, 137] width 14 height 14
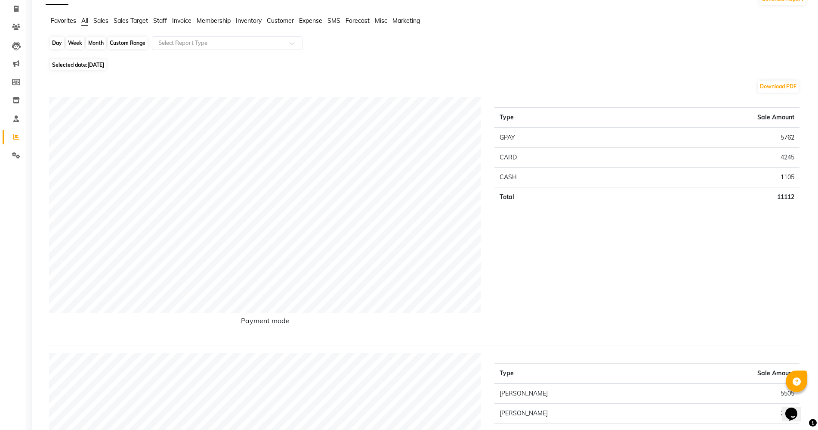
click at [62, 43] on div "Day" at bounding box center [57, 43] width 14 height 12
select select "9"
select select "2023"
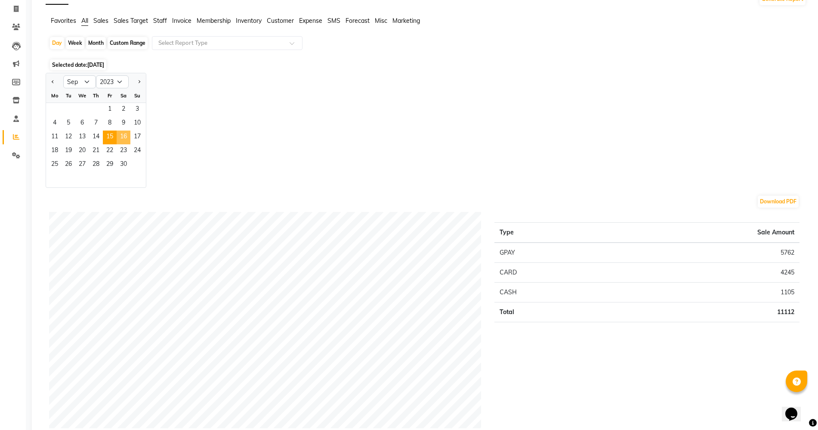
click at [117, 133] on span "16" at bounding box center [124, 137] width 14 height 14
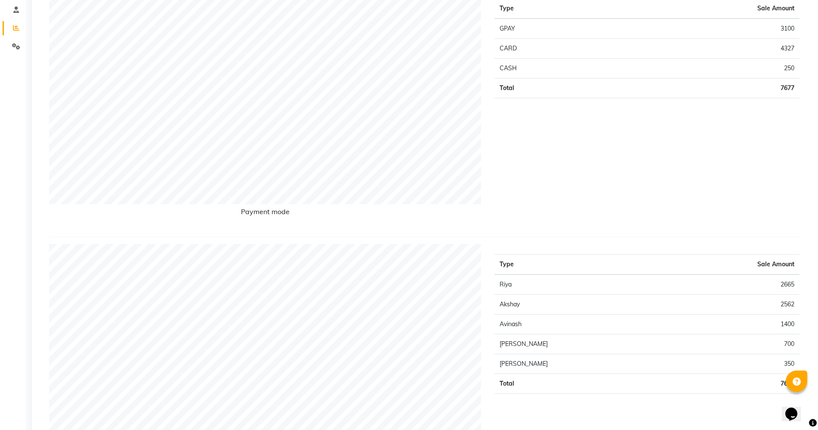
scroll to position [0, 0]
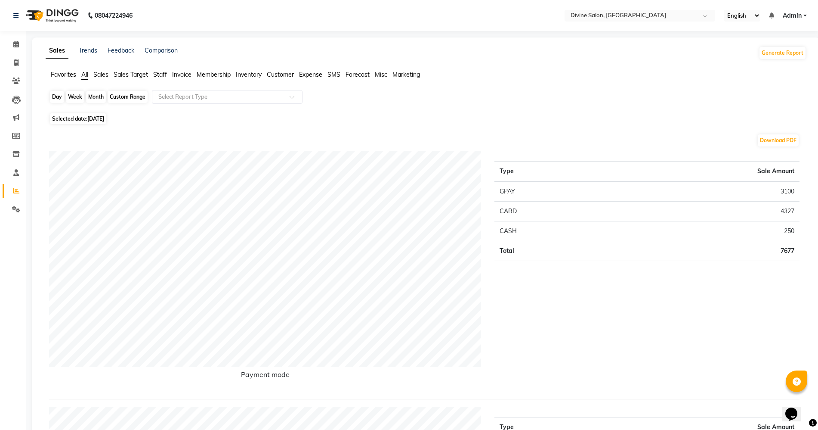
click at [56, 93] on div "Day" at bounding box center [57, 97] width 14 height 12
select select "9"
select select "2023"
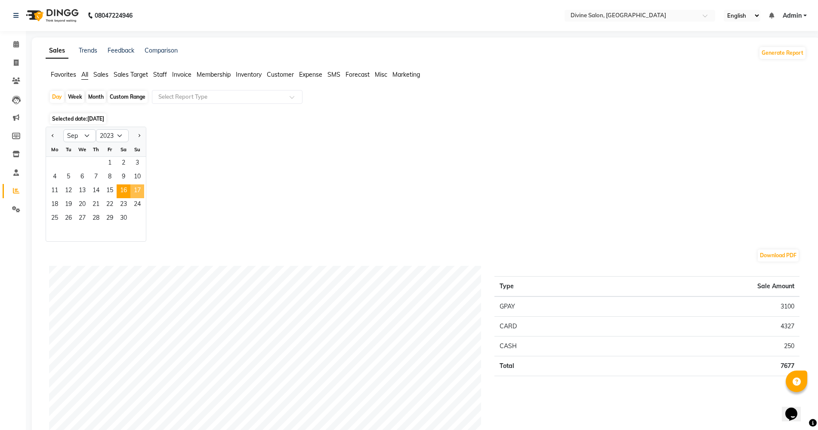
click at [139, 191] on span "17" at bounding box center [137, 191] width 14 height 14
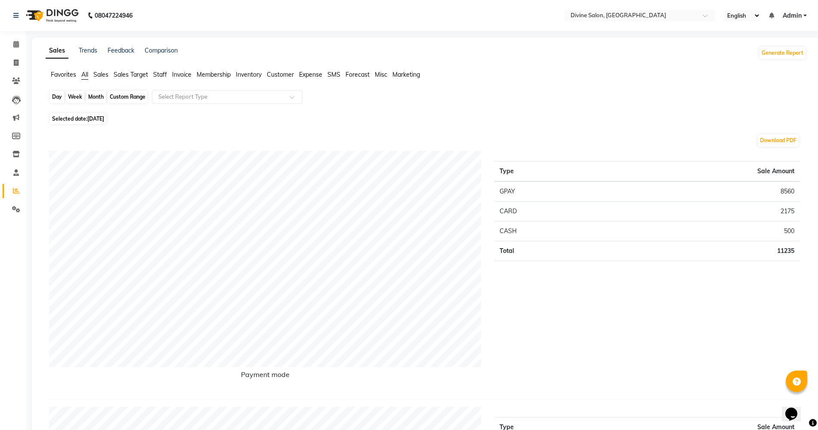
click at [55, 93] on div "Day" at bounding box center [57, 97] width 14 height 12
select select "9"
select select "2023"
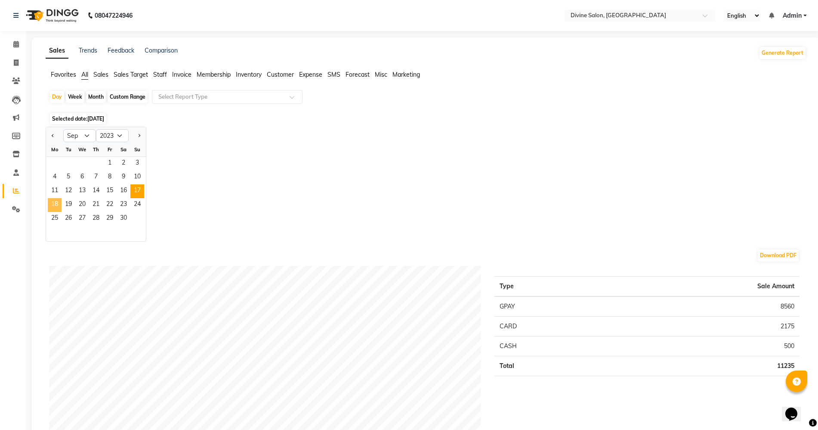
click at [59, 209] on span "18" at bounding box center [55, 205] width 14 height 14
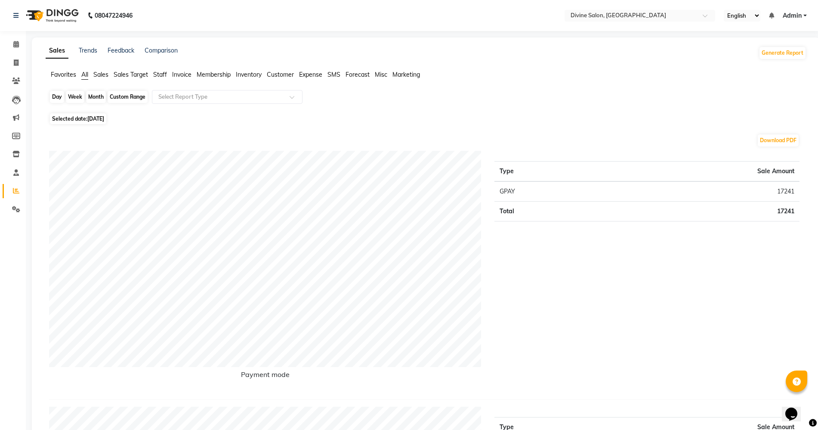
click at [62, 97] on div "Day" at bounding box center [57, 97] width 14 height 12
select select "9"
select select "2023"
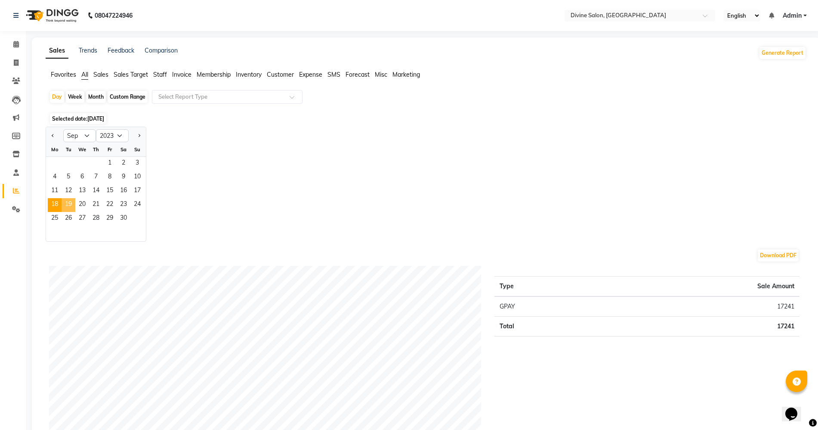
click at [69, 207] on span "19" at bounding box center [69, 205] width 14 height 14
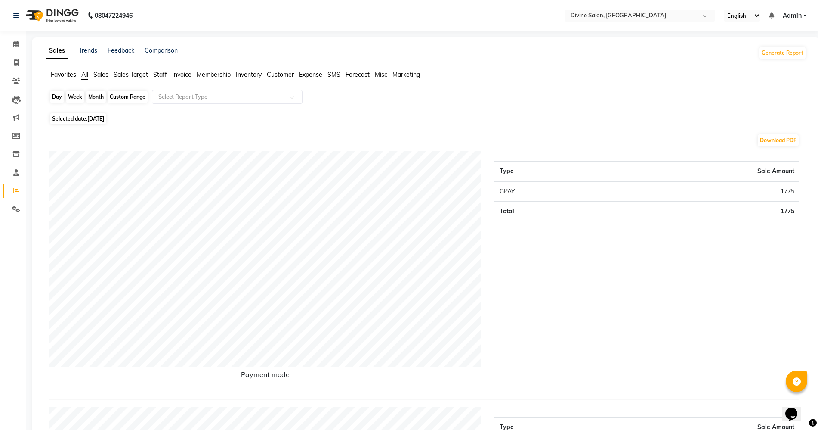
click at [61, 99] on div "Day" at bounding box center [57, 97] width 14 height 12
select select "9"
select select "2023"
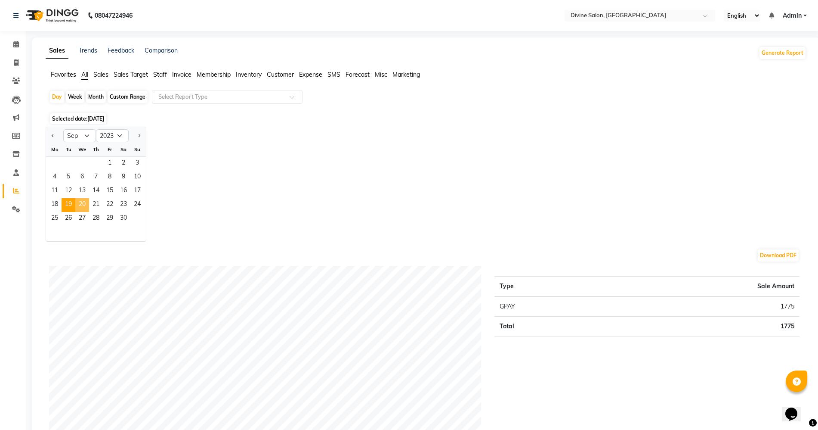
click at [84, 207] on span "20" at bounding box center [82, 205] width 14 height 14
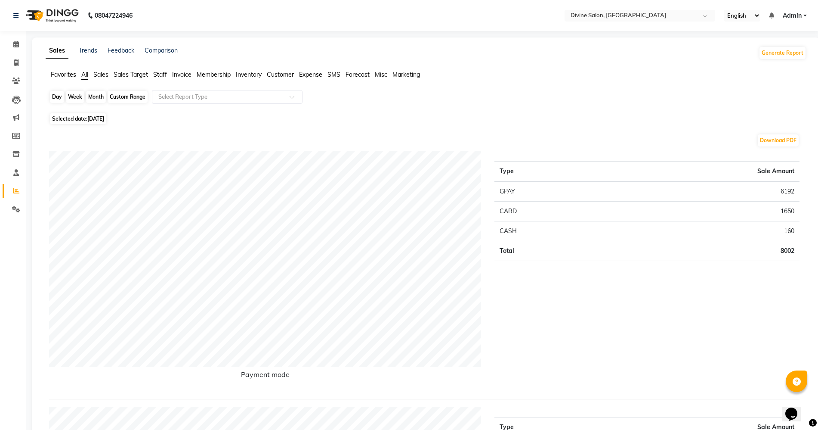
click at [55, 99] on div "Day" at bounding box center [57, 97] width 14 height 12
select select "9"
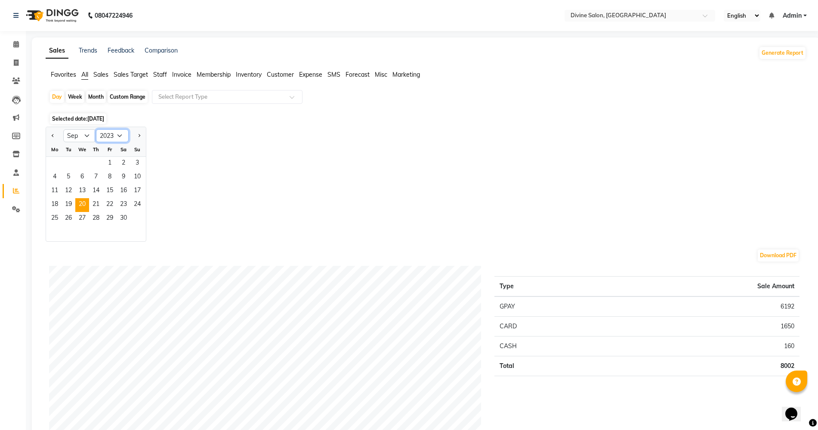
click at [114, 130] on select "2013 2014 2015 2016 2017 2018 2019 2020 2021 2022 2023 2024 2025 2026 2027 2028…" at bounding box center [112, 135] width 33 height 13
select select "2024"
click at [96, 129] on select "2013 2014 2015 2016 2017 2018 2019 2020 2021 2022 2023 2024 2025 2026 2027 2028…" at bounding box center [112, 135] width 33 height 13
click at [140, 138] on button "Next month" at bounding box center [139, 136] width 7 height 14
select select "10"
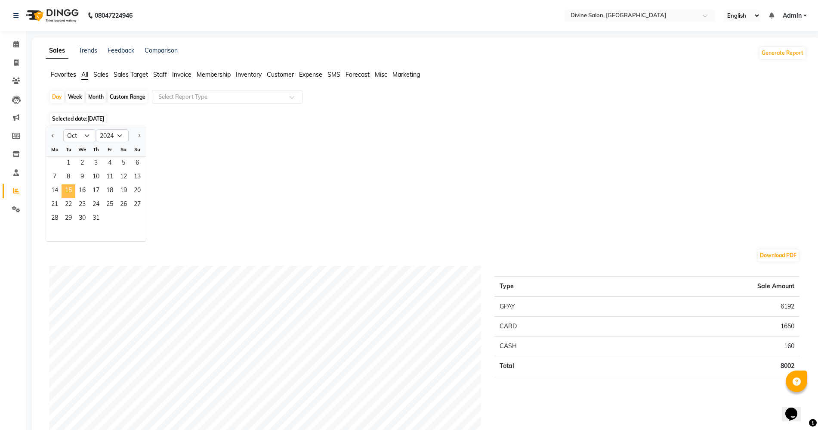
click at [67, 189] on span "15" at bounding box center [69, 191] width 14 height 14
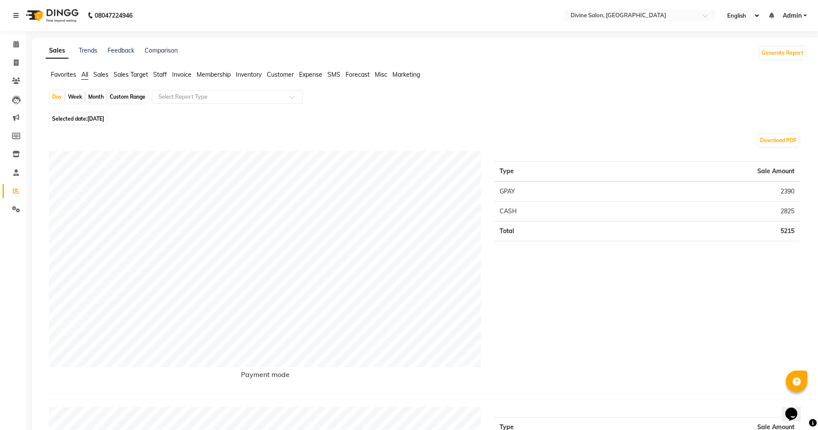
click at [131, 93] on div "Custom Range" at bounding box center [128, 97] width 40 height 12
select select "10"
select select "2024"
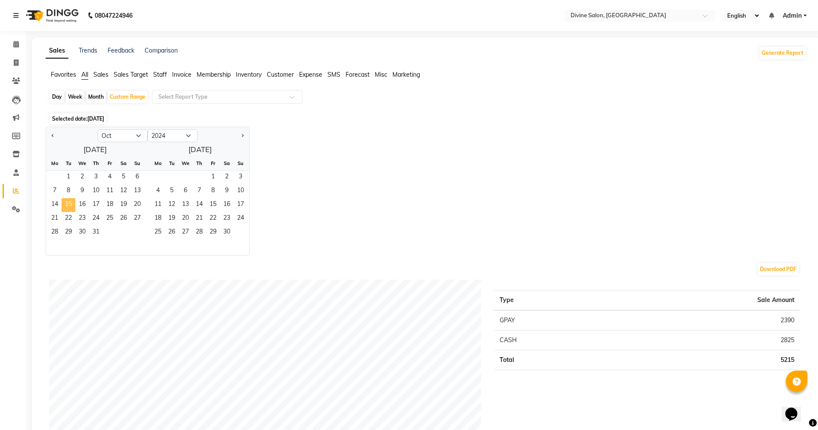
click at [69, 202] on span "15" at bounding box center [69, 205] width 14 height 14
click at [98, 237] on span "31" at bounding box center [96, 233] width 14 height 14
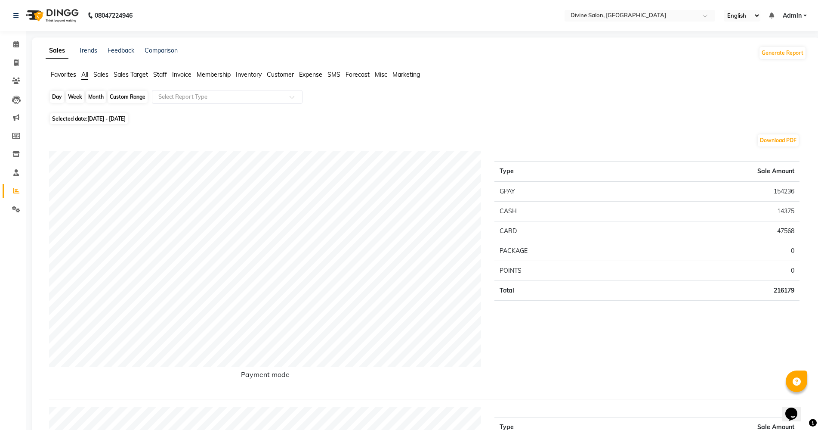
click at [116, 98] on div "Custom Range" at bounding box center [128, 97] width 40 height 12
select select "10"
select select "2024"
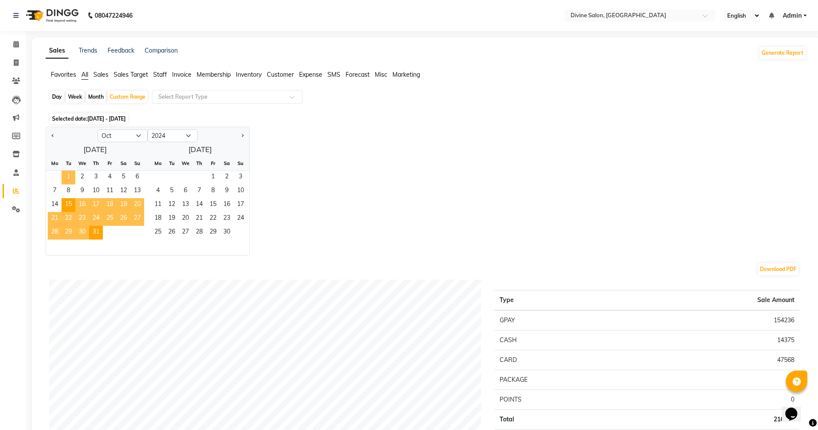
click at [68, 176] on span "1" at bounding box center [69, 177] width 14 height 14
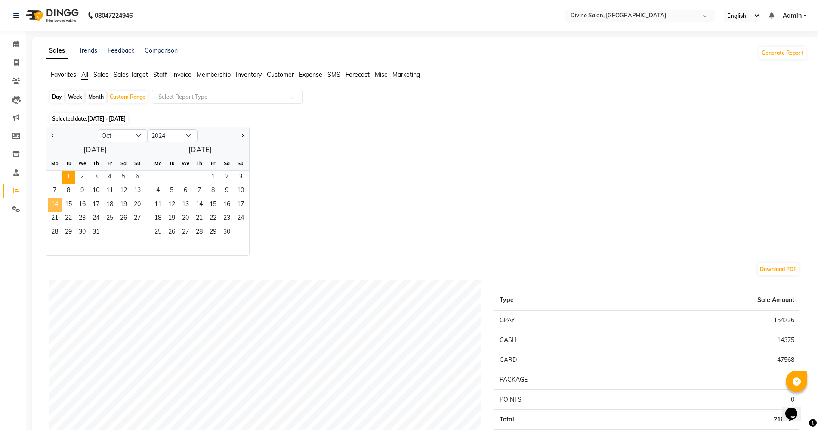
click at [56, 203] on span "14" at bounding box center [55, 205] width 14 height 14
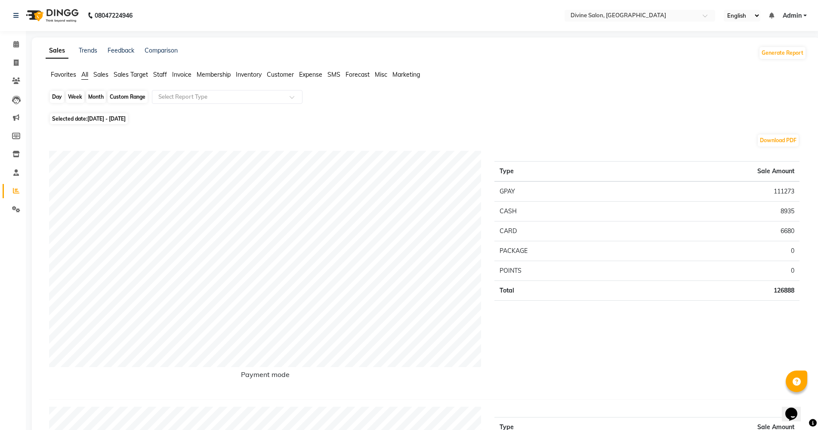
click at [123, 101] on div "Custom Range" at bounding box center [128, 97] width 40 height 12
select select "10"
select select "2024"
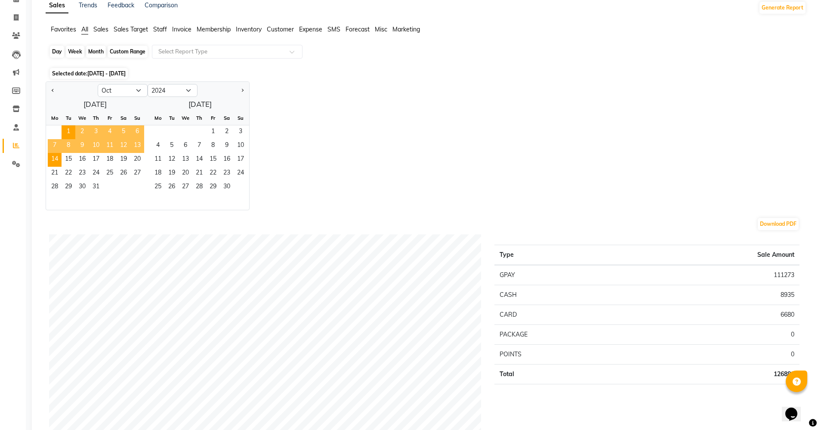
scroll to position [108, 0]
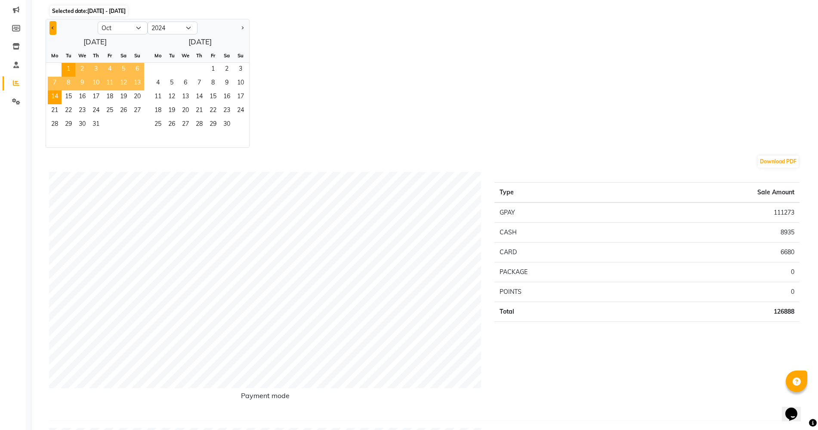
click at [50, 31] on button "Previous month" at bounding box center [53, 28] width 7 height 14
select select "9"
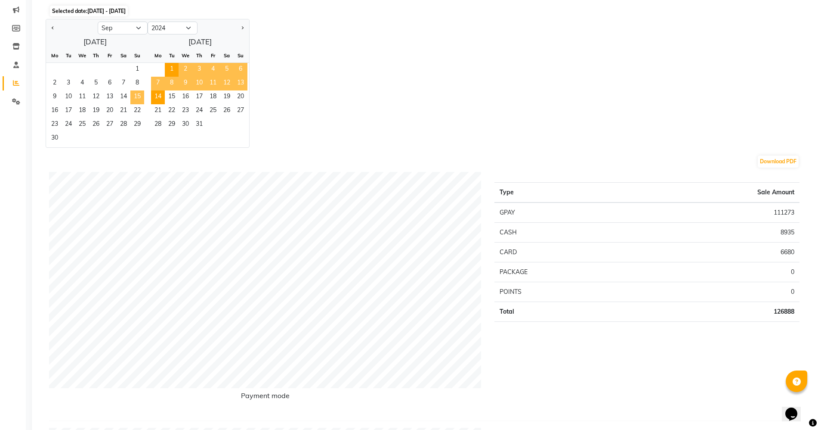
click at [140, 93] on span "15" at bounding box center [137, 97] width 14 height 14
click at [53, 138] on span "30" at bounding box center [55, 139] width 14 height 14
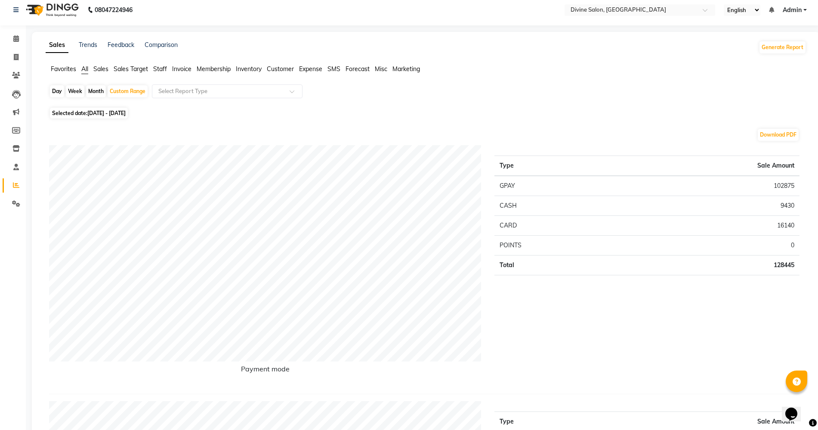
scroll to position [0, 0]
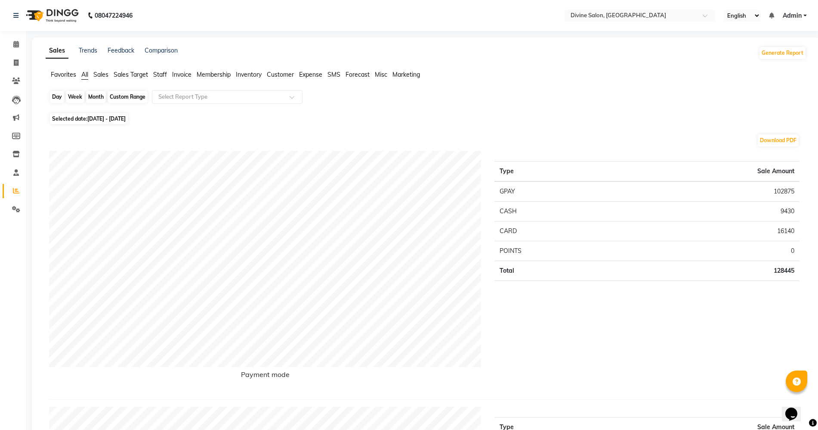
click at [127, 100] on div "Custom Range" at bounding box center [128, 97] width 40 height 12
select select "9"
select select "2024"
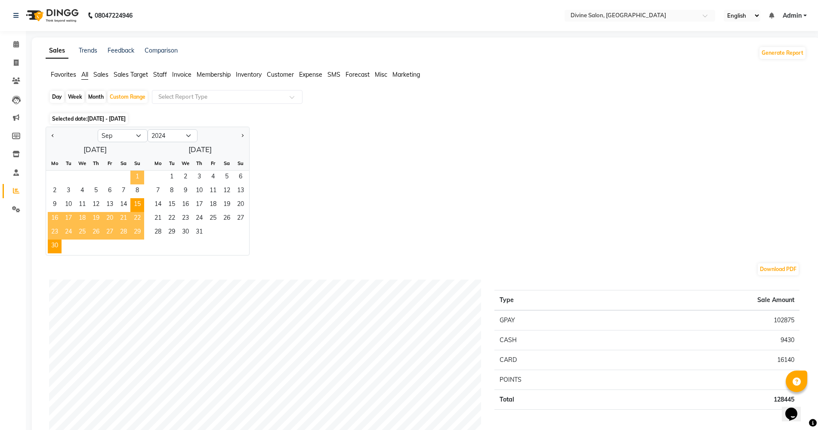
click at [134, 178] on span "1" at bounding box center [137, 177] width 14 height 14
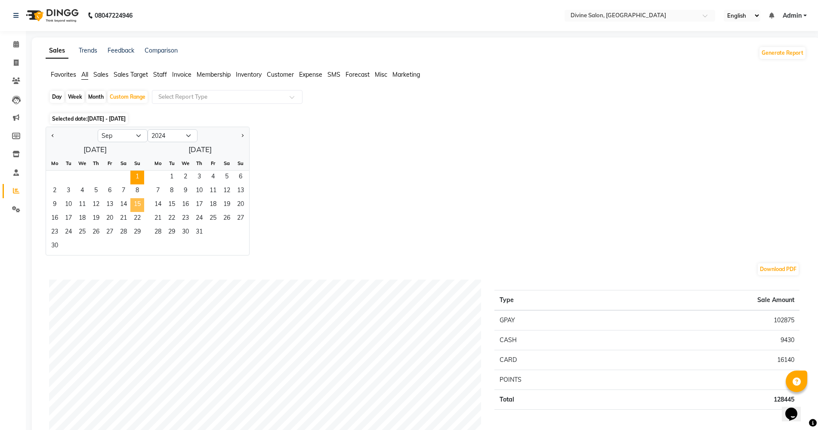
click at [132, 208] on span "15" at bounding box center [137, 205] width 14 height 14
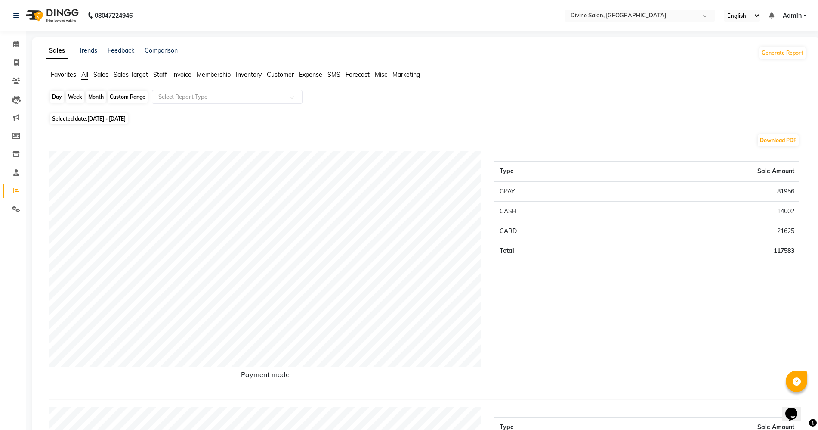
click at [126, 96] on div "Custom Range" at bounding box center [128, 97] width 40 height 12
select select "9"
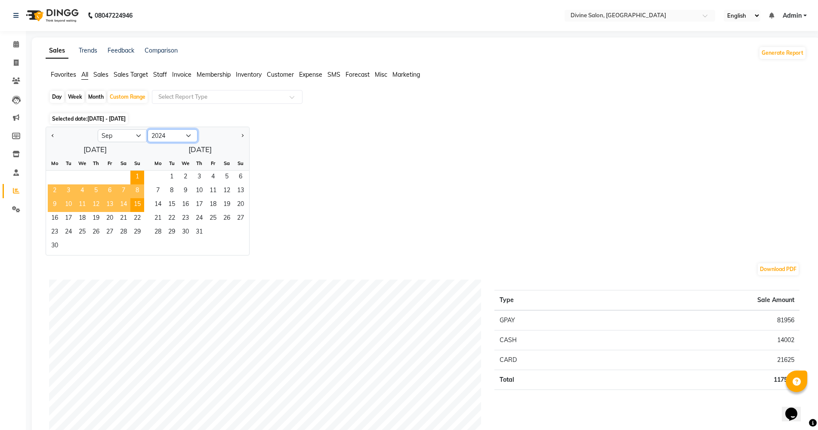
click at [174, 132] on select "2014 2015 2016 2017 2018 2019 2020 2021 2022 2023 2024 2025 2026 2027 2028 2029…" at bounding box center [173, 135] width 50 height 13
select select "2025"
click at [148, 129] on select "2014 2015 2016 2017 2018 2019 2020 2021 2022 2023 2024 2025 2026 2027 2028 2029…" at bounding box center [173, 135] width 50 height 13
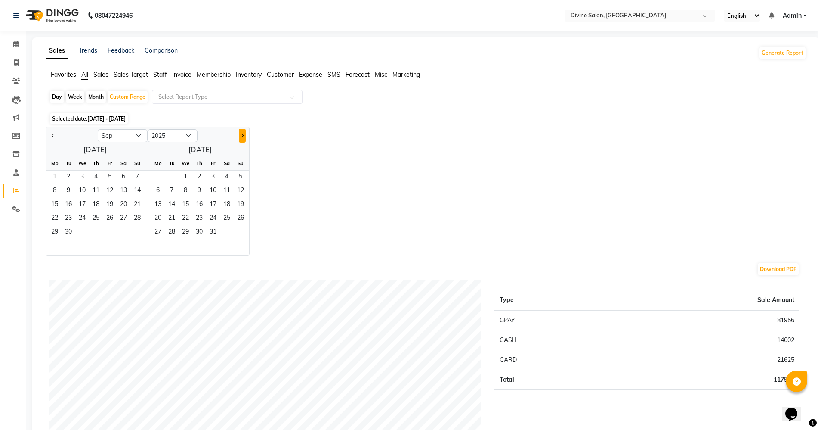
click at [244, 130] on button "Next month" at bounding box center [242, 136] width 7 height 14
select select "10"
click at [157, 133] on select "2015 2016 2017 2018 2019 2020 2021 2022 2023 2024 2025 2026 2027 2028 2029 2030…" at bounding box center [173, 135] width 50 height 13
select select "2024"
click at [148, 129] on select "2015 2016 2017 2018 2019 2020 2021 2022 2023 2024 2025 2026 2027 2028 2029 2030…" at bounding box center [173, 135] width 50 height 13
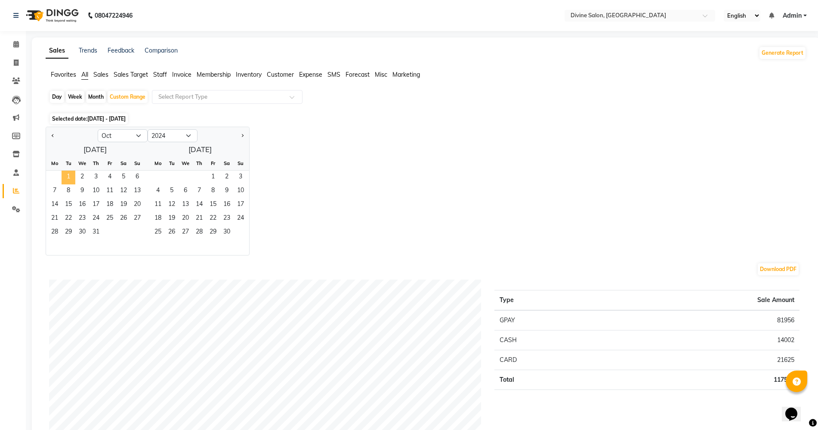
click at [65, 176] on span "1" at bounding box center [69, 177] width 14 height 14
click at [94, 195] on span "10" at bounding box center [96, 191] width 14 height 14
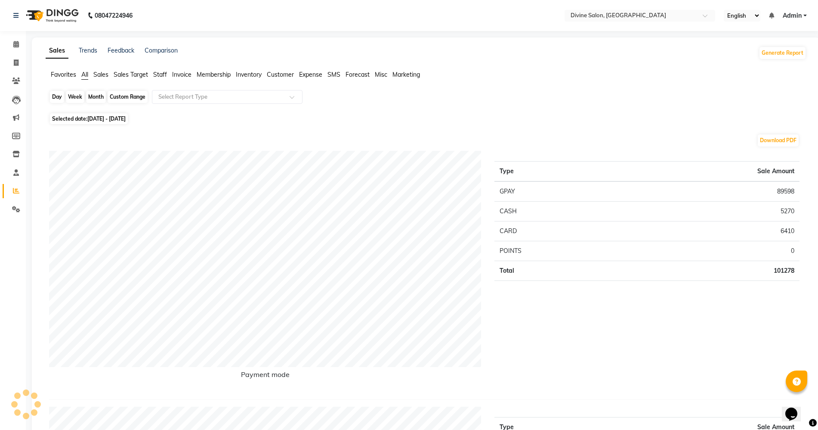
click at [132, 91] on div "Custom Range" at bounding box center [128, 97] width 40 height 12
select select "10"
select select "2024"
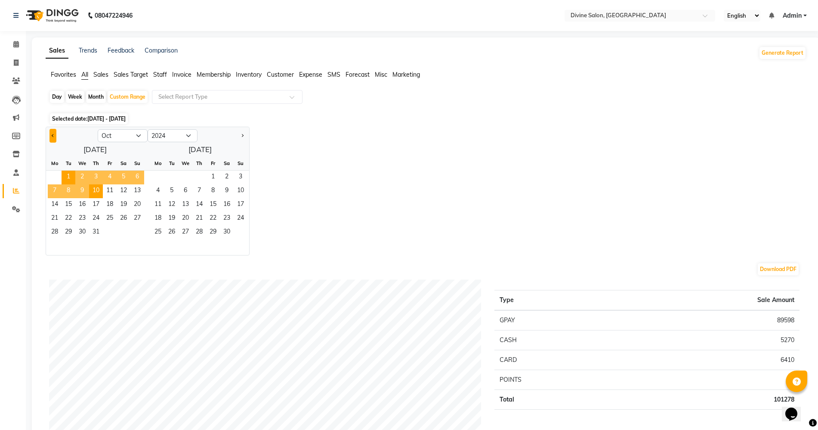
click at [51, 137] on button "Previous month" at bounding box center [53, 136] width 7 height 14
select select "9"
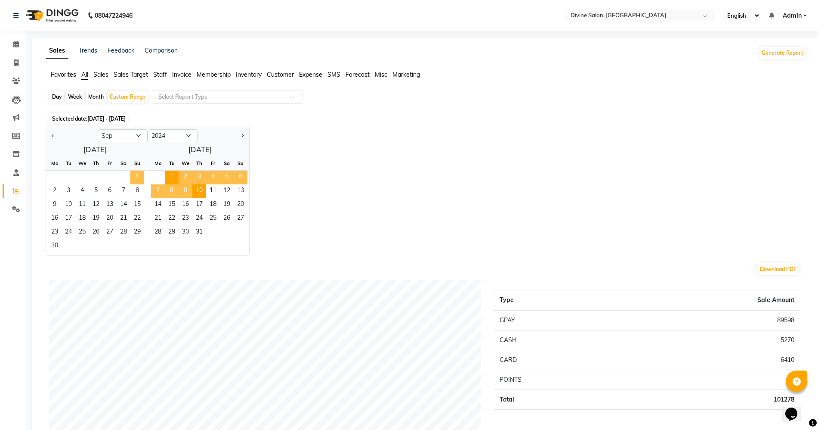
click at [132, 176] on span "1" at bounding box center [137, 177] width 14 height 14
click at [70, 201] on span "10" at bounding box center [69, 205] width 14 height 14
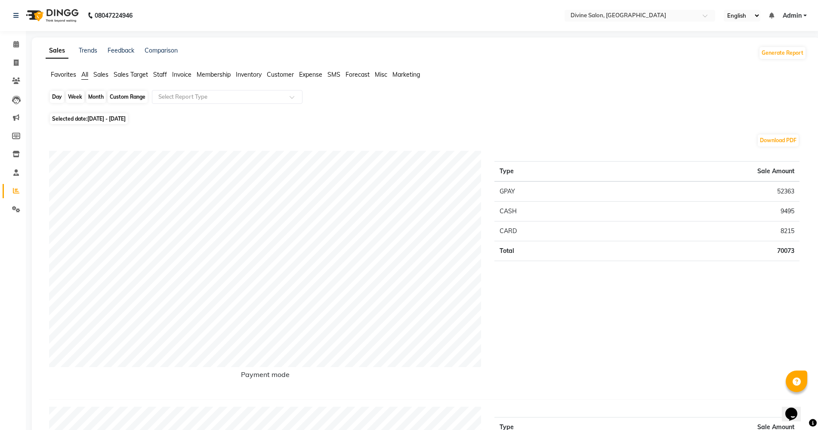
click at [132, 92] on div "Custom Range" at bounding box center [128, 97] width 40 height 12
select select "9"
select select "2024"
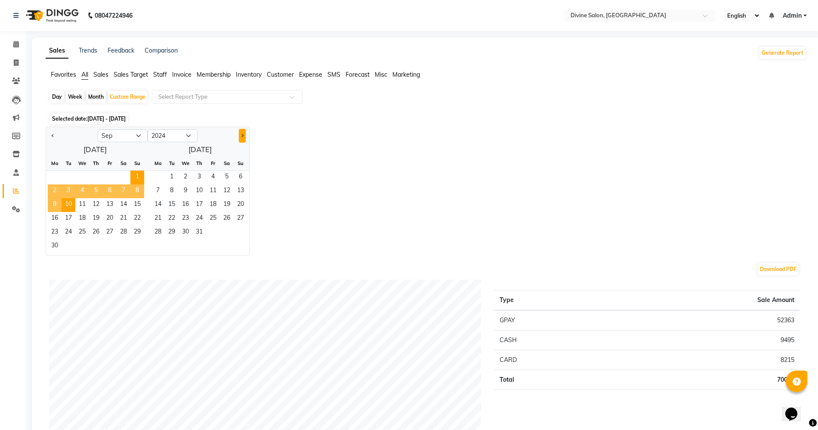
click at [241, 130] on button "Next month" at bounding box center [242, 136] width 7 height 14
select select "11"
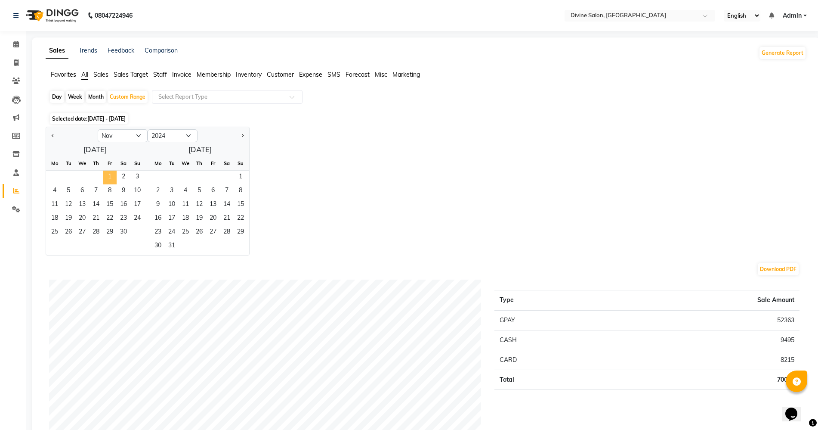
click at [112, 183] on span "1" at bounding box center [110, 177] width 14 height 14
click at [142, 190] on span "10" at bounding box center [137, 191] width 14 height 14
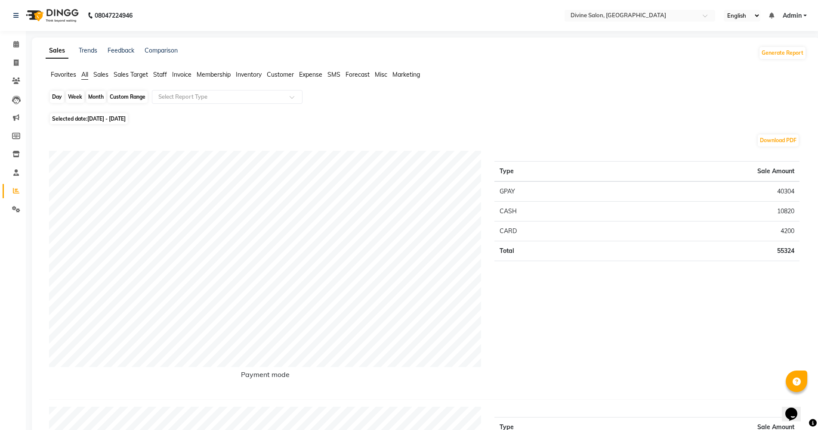
click at [125, 98] on div "Custom Range" at bounding box center [128, 97] width 40 height 12
select select "11"
select select "2024"
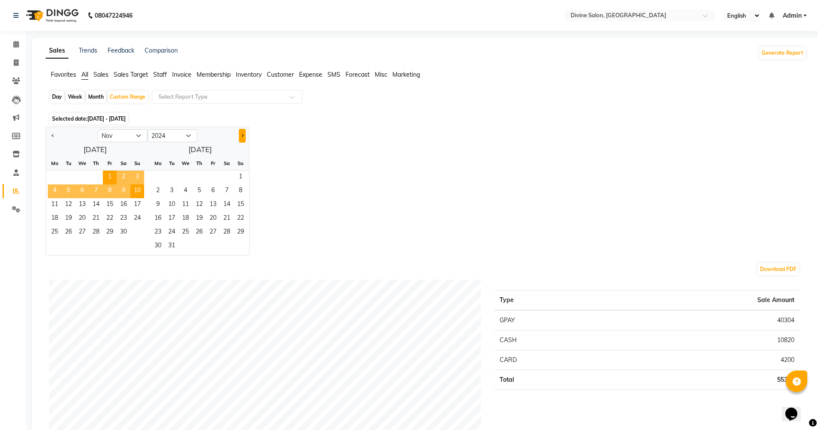
click at [239, 138] on button "Next month" at bounding box center [242, 136] width 7 height 14
select select "12"
click at [140, 174] on span "1" at bounding box center [137, 177] width 14 height 14
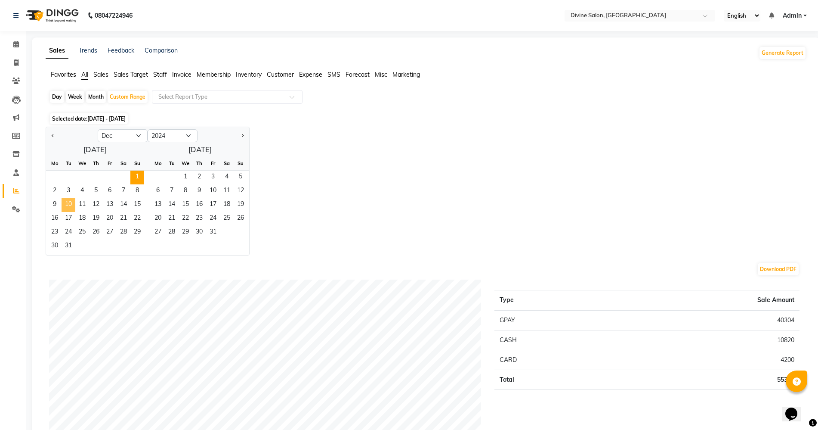
click at [65, 210] on span "10" at bounding box center [69, 205] width 14 height 14
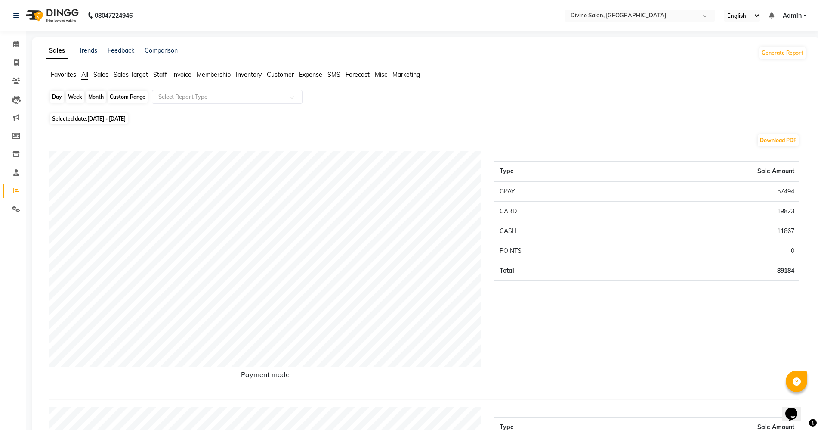
click at [139, 92] on div "Custom Range" at bounding box center [128, 97] width 40 height 12
select select "12"
select select "2024"
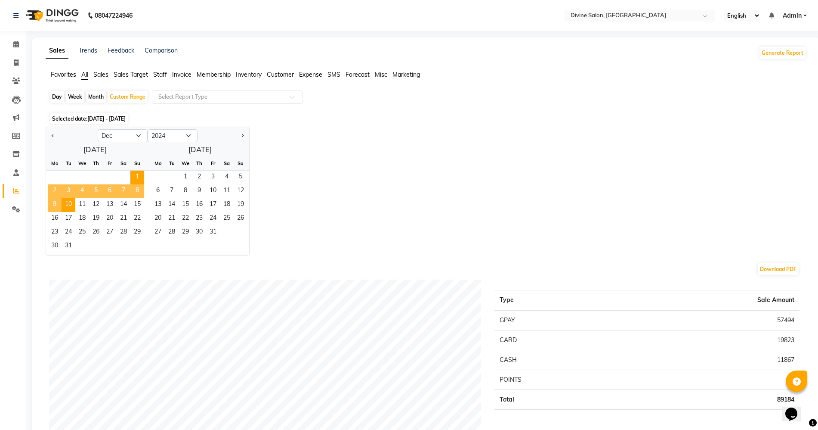
click at [246, 133] on div at bounding box center [224, 136] width 52 height 14
click at [239, 133] on button "Next month" at bounding box center [242, 136] width 7 height 14
select select "1"
select select "2025"
click at [87, 175] on span "1" at bounding box center [82, 177] width 14 height 14
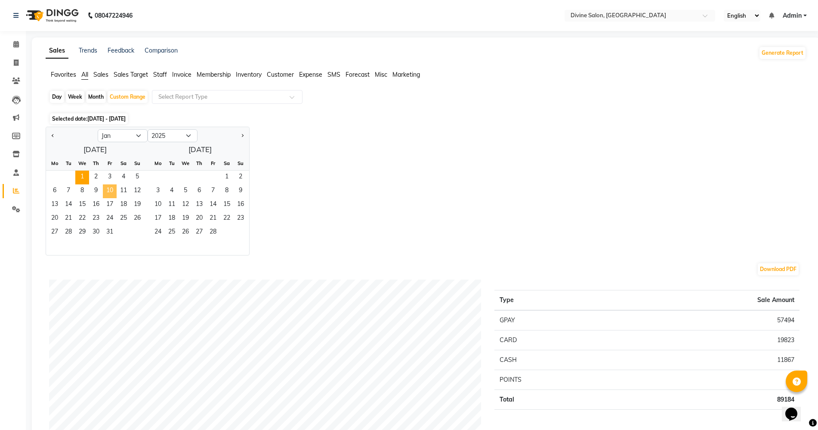
click at [104, 187] on span "10" at bounding box center [110, 191] width 14 height 14
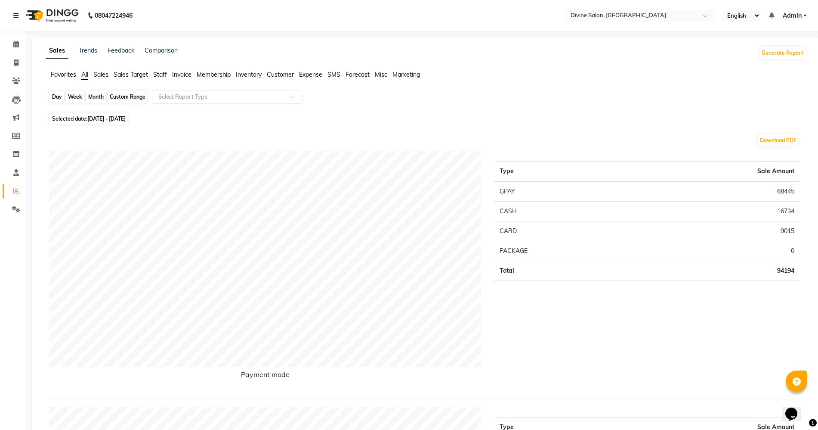
click at [126, 96] on div "Custom Range" at bounding box center [128, 97] width 40 height 12
select select "2025"
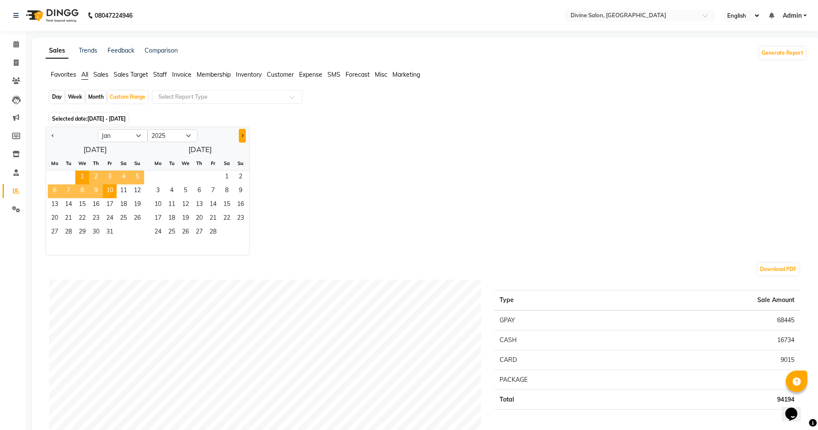
click at [240, 133] on button "Next month" at bounding box center [242, 136] width 7 height 14
select select "2"
click at [118, 173] on span "1" at bounding box center [124, 177] width 14 height 14
click at [59, 204] on span "10" at bounding box center [55, 205] width 14 height 14
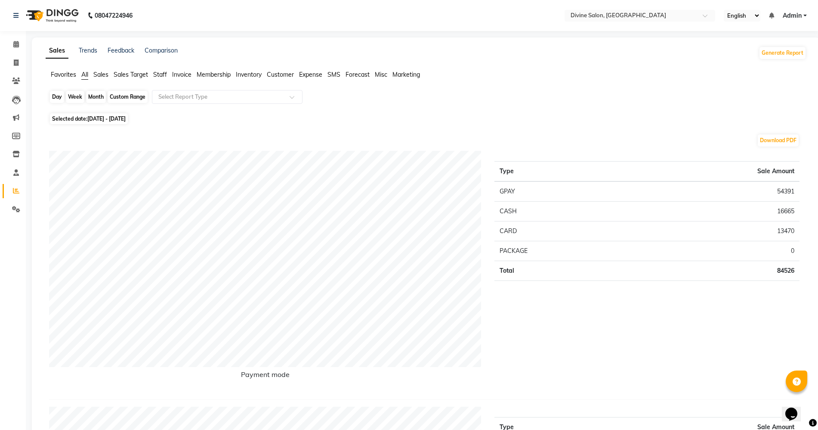
click at [133, 96] on div "Custom Range" at bounding box center [128, 97] width 40 height 12
select select "2"
select select "2025"
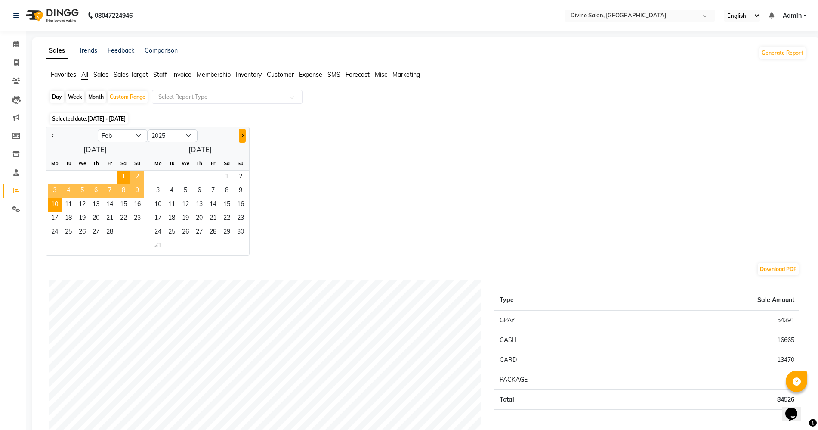
click at [244, 130] on button "Next month" at bounding box center [242, 136] width 7 height 14
select select "3"
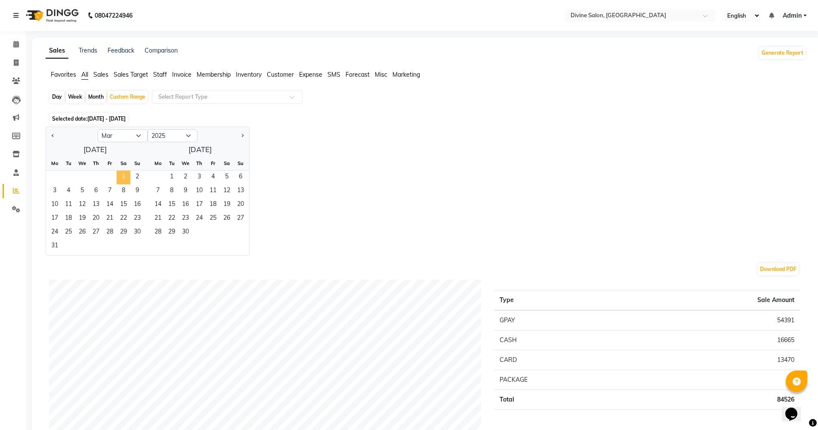
click at [123, 170] on span "1" at bounding box center [124, 177] width 14 height 14
click at [48, 201] on span "10" at bounding box center [55, 205] width 14 height 14
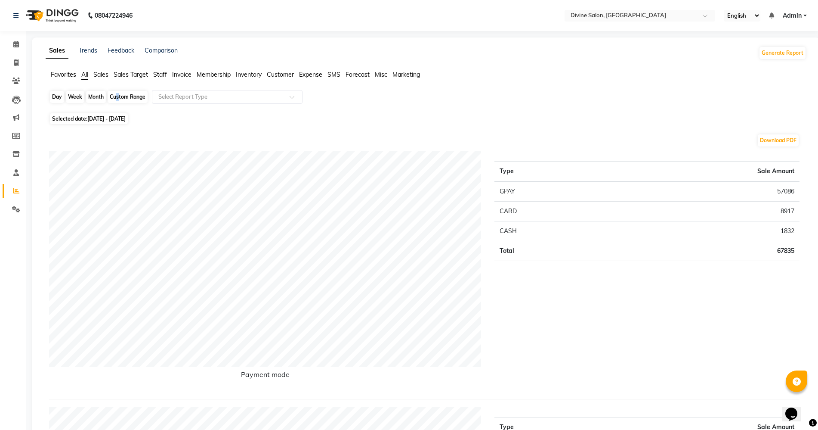
click at [116, 93] on div "Custom Range" at bounding box center [128, 97] width 40 height 12
select select "3"
select select "2025"
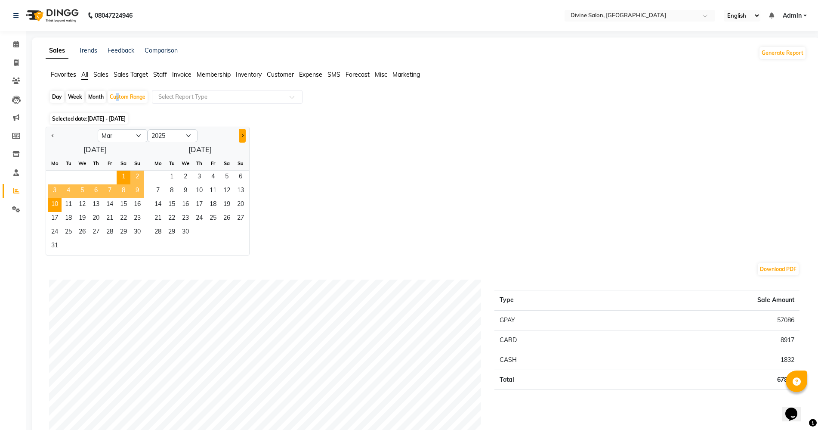
click at [245, 140] on button "Next month" at bounding box center [242, 136] width 7 height 14
select select "4"
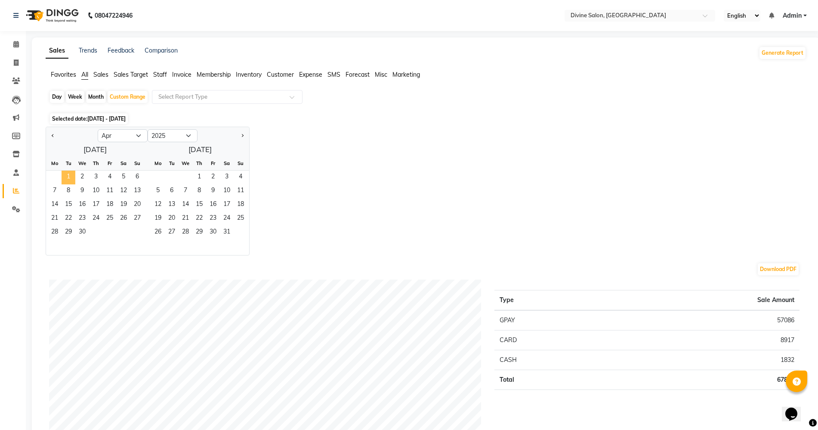
click at [65, 175] on span "1" at bounding box center [69, 177] width 14 height 14
click at [96, 195] on span "10" at bounding box center [96, 191] width 14 height 14
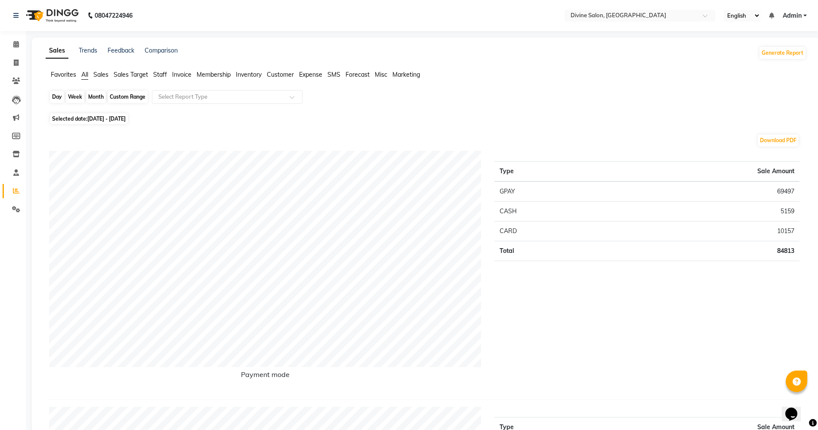
click at [121, 98] on div "Custom Range" at bounding box center [128, 97] width 40 height 12
select select "4"
select select "2025"
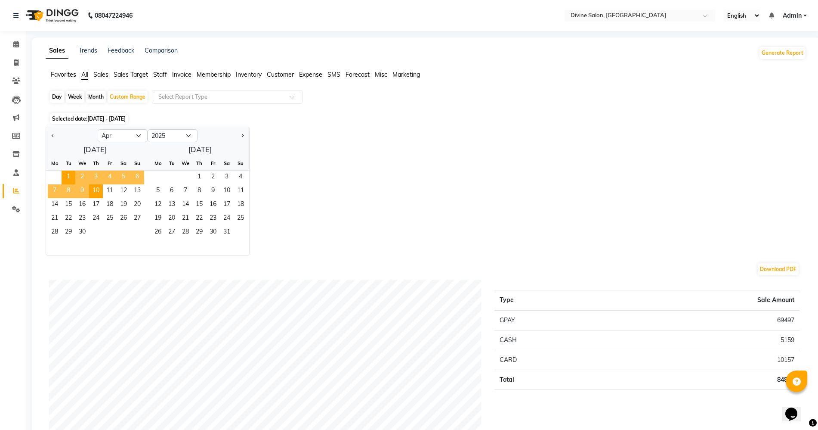
click at [247, 132] on div at bounding box center [224, 136] width 52 height 14
click at [245, 133] on button "Next month" at bounding box center [242, 136] width 7 height 14
select select "5"
click at [95, 174] on span "1" at bounding box center [96, 177] width 14 height 14
click at [130, 189] on span "10" at bounding box center [124, 191] width 14 height 14
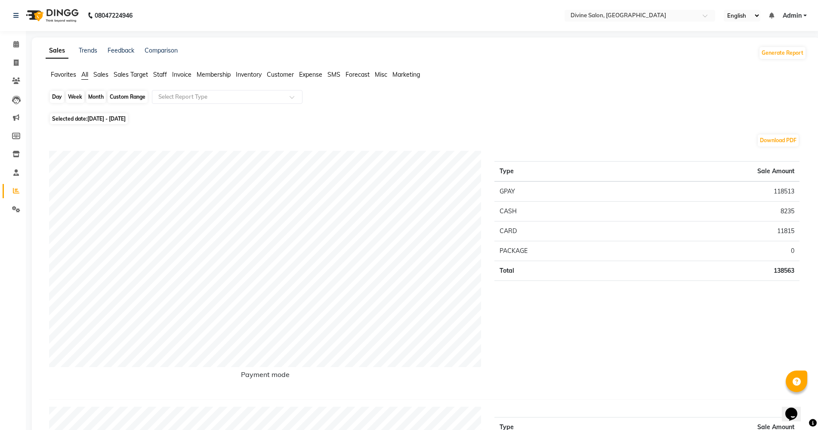
click at [136, 99] on div "Custom Range" at bounding box center [128, 97] width 40 height 12
select select "5"
select select "2025"
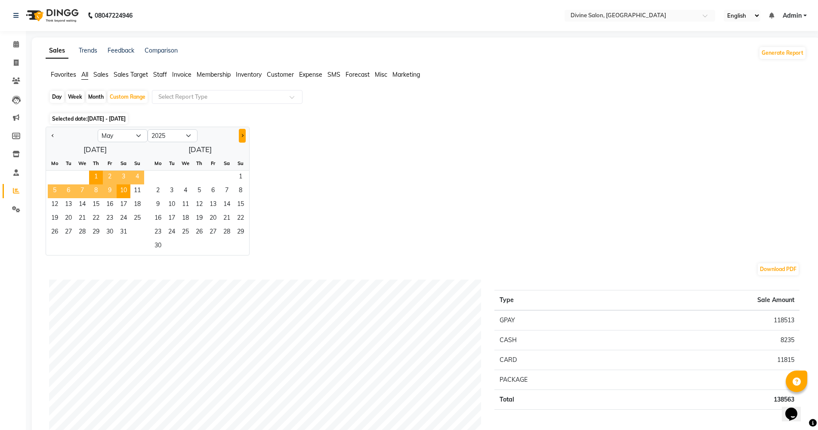
click at [245, 130] on button "Next month" at bounding box center [242, 136] width 7 height 14
select select "6"
click at [139, 178] on span "1" at bounding box center [137, 177] width 14 height 14
click at [75, 203] on span "10" at bounding box center [69, 205] width 14 height 14
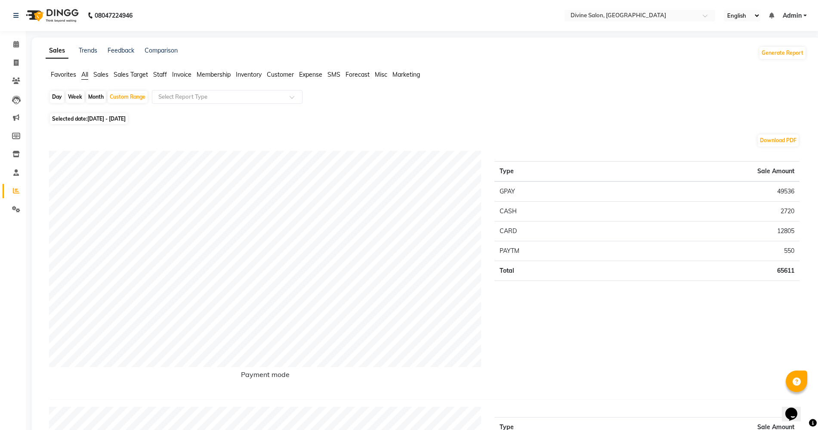
click at [135, 94] on div "Custom Range" at bounding box center [128, 97] width 40 height 12
select select "6"
select select "2025"
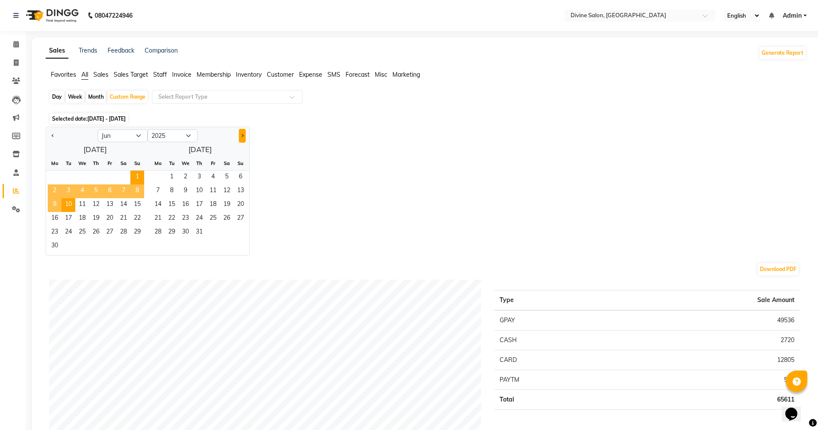
click at [245, 136] on button "Next month" at bounding box center [242, 136] width 7 height 14
select select "7"
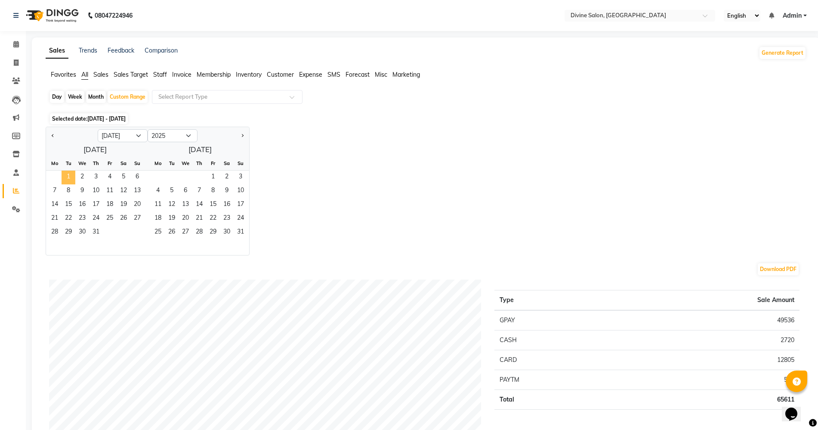
click at [71, 173] on span "1" at bounding box center [69, 177] width 14 height 14
click at [95, 185] on span "10" at bounding box center [96, 191] width 14 height 14
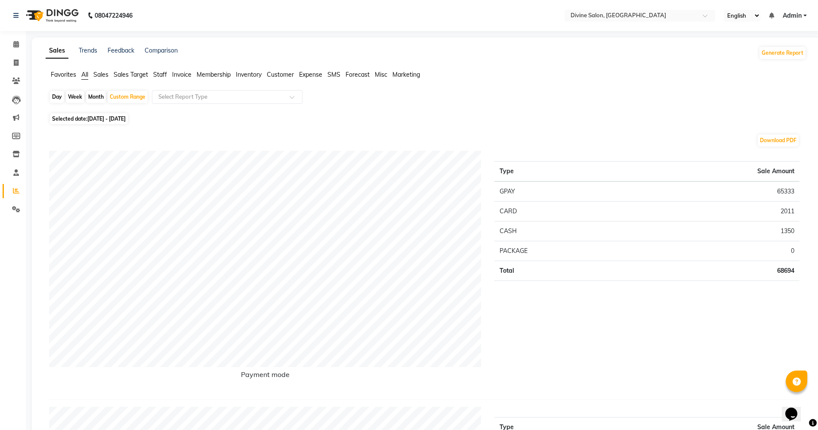
click at [121, 103] on div "Day Week Month Custom Range Select Report Type" at bounding box center [426, 100] width 754 height 21
click at [125, 95] on div "Custom Range" at bounding box center [128, 97] width 40 height 12
select select "7"
select select "2025"
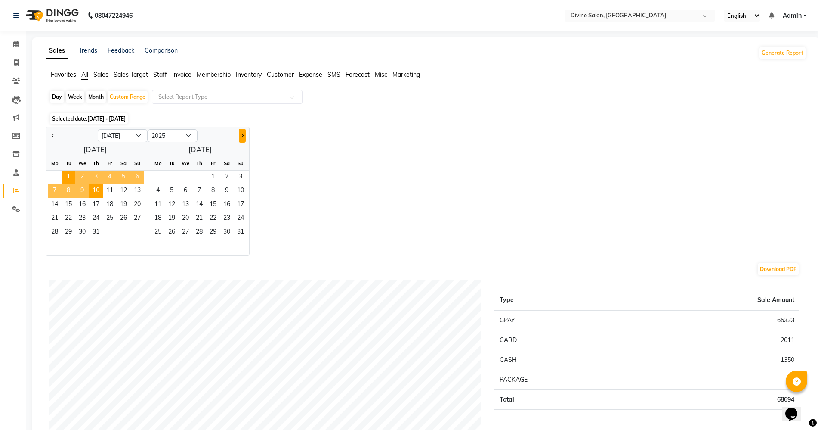
click at [245, 131] on button "Next month" at bounding box center [242, 136] width 7 height 14
select select "8"
click at [110, 170] on span "1" at bounding box center [110, 177] width 14 height 14
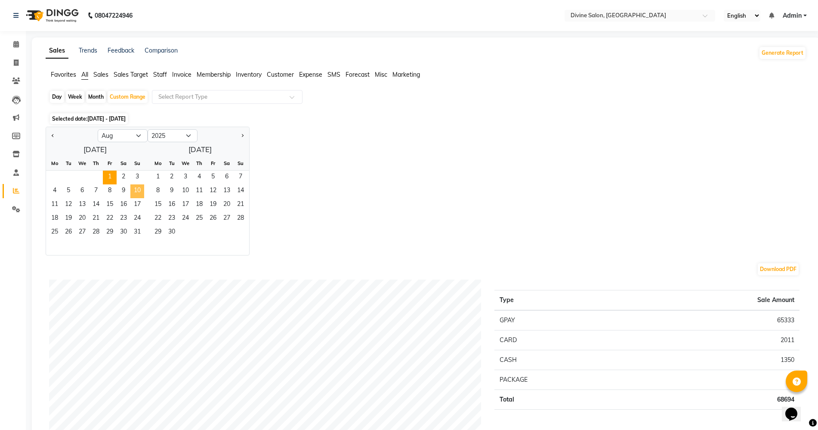
click at [132, 192] on span "10" at bounding box center [137, 191] width 14 height 14
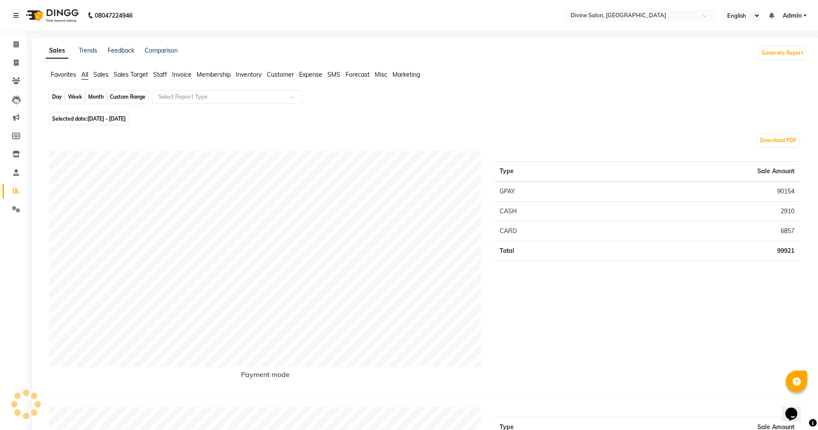
click at [123, 99] on div "Custom Range" at bounding box center [128, 97] width 40 height 12
select select "8"
select select "2025"
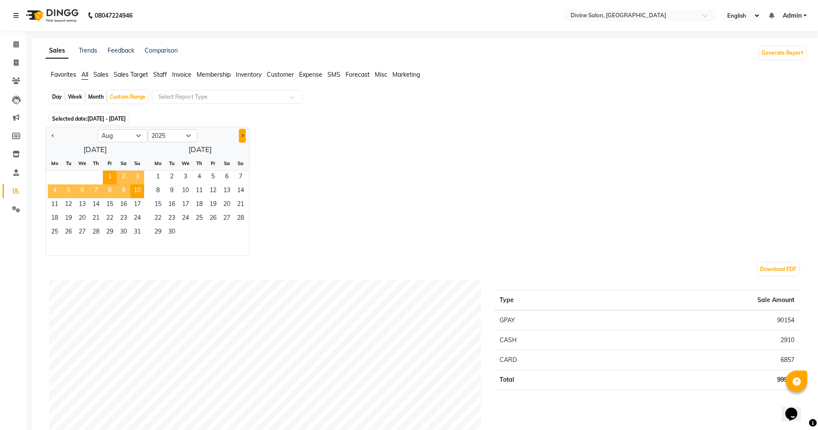
click at [243, 132] on button "Next month" at bounding box center [242, 136] width 7 height 14
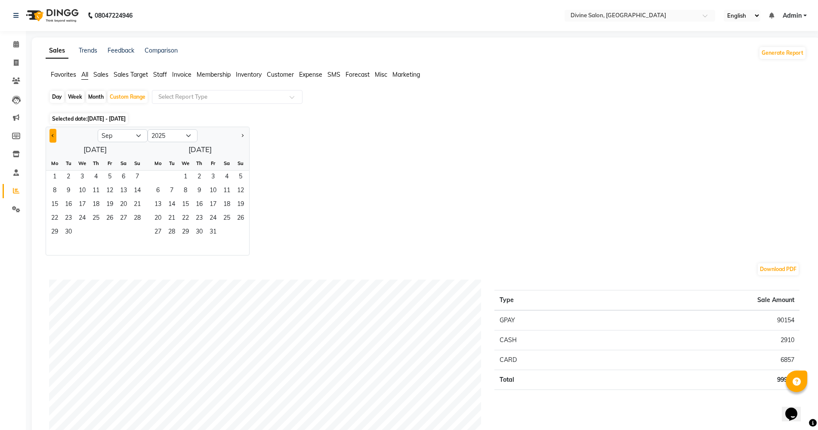
click at [54, 137] on button "Previous month" at bounding box center [53, 136] width 7 height 14
select select "8"
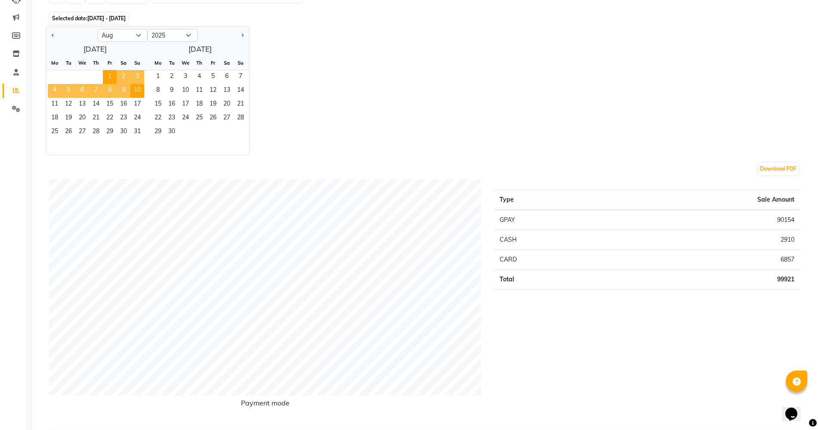
scroll to position [54, 0]
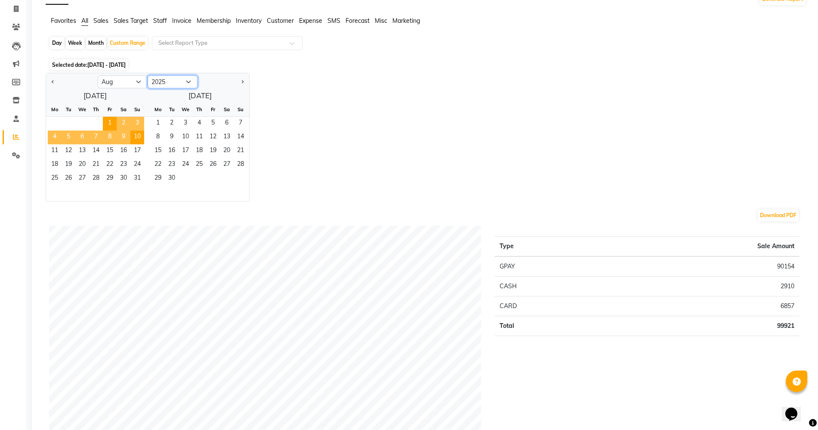
click at [168, 79] on select "2015 2016 2017 2018 2019 2020 2021 2022 2023 2024 2025 2026 2027 2028 2029 2030…" at bounding box center [173, 81] width 50 height 13
select select "2024"
click at [148, 75] on select "2015 2016 2017 2018 2019 2020 2021 2022 2023 2024 2025 2026 2027 2028 2029 2030…" at bounding box center [173, 81] width 50 height 13
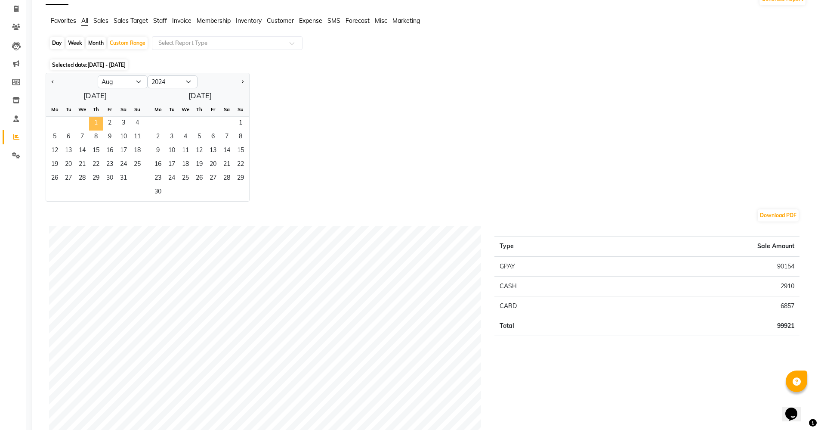
click at [91, 121] on span "1" at bounding box center [96, 124] width 14 height 14
click at [123, 138] on span "10" at bounding box center [124, 137] width 14 height 14
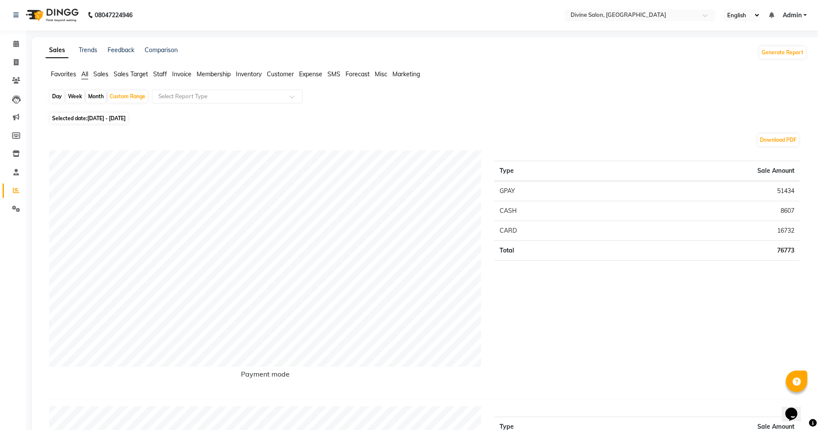
scroll to position [0, 0]
drag, startPoint x: 124, startPoint y: 81, endPoint x: 125, endPoint y: 96, distance: 15.1
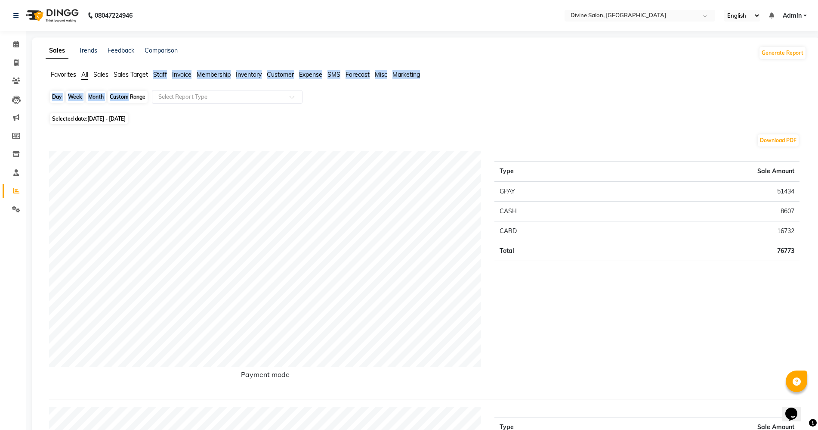
click at [125, 98] on div "Custom Range" at bounding box center [128, 97] width 40 height 12
select select "8"
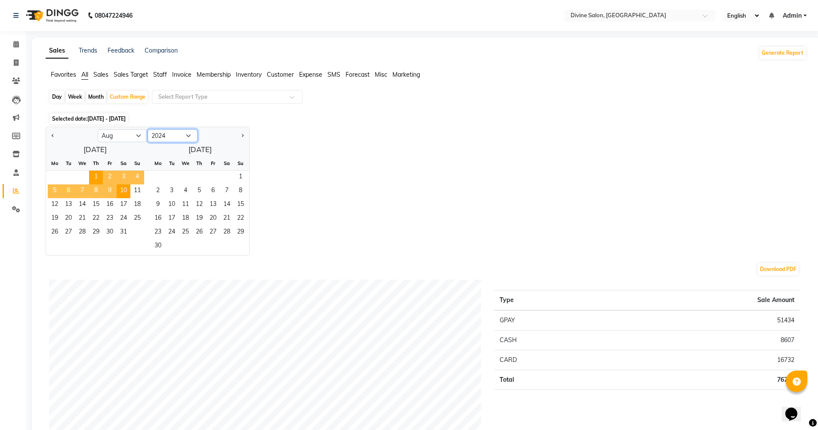
click at [157, 136] on select "2014 2015 2016 2017 2018 2019 2020 2021 2022 2023 2024 2025 2026 2027 2028 2029…" at bounding box center [173, 135] width 50 height 13
select select "2023"
click at [148, 129] on select "2014 2015 2016 2017 2018 2019 2020 2021 2022 2023 2024 2025 2026 2027 2028 2029…" at bounding box center [173, 135] width 50 height 13
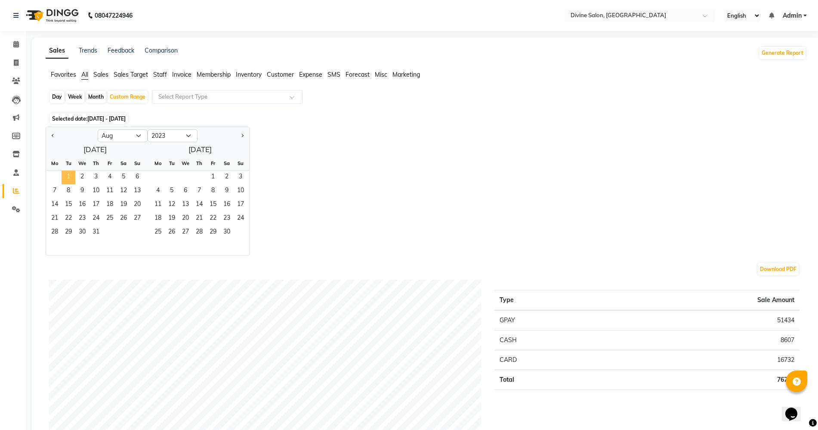
click at [65, 182] on span "1" at bounding box center [69, 177] width 14 height 14
click at [90, 189] on span "10" at bounding box center [96, 191] width 14 height 14
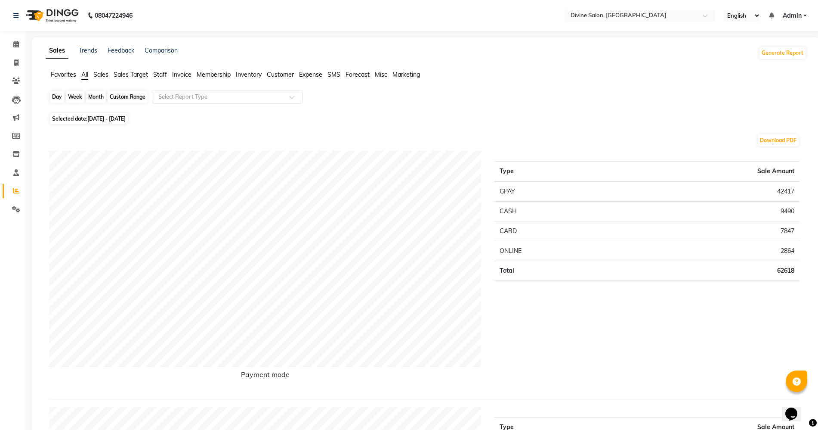
click at [109, 97] on div "Custom Range" at bounding box center [128, 97] width 40 height 12
select select "8"
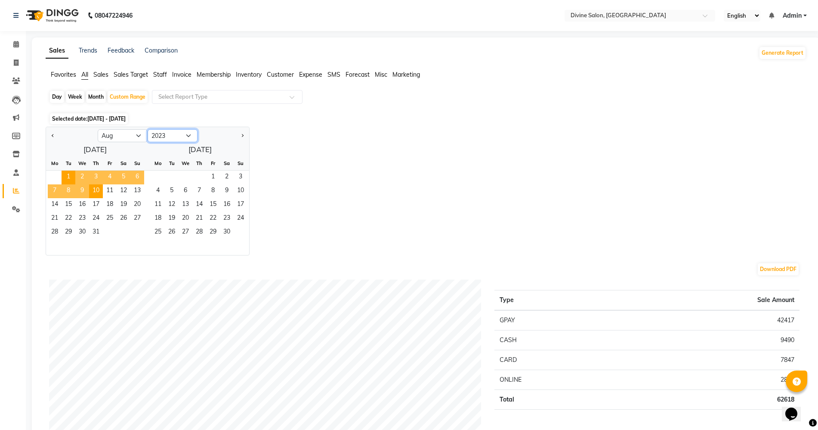
click at [182, 130] on select "2013 2014 2015 2016 2017 2018 2019 2020 2021 2022 2023 2024 2025 2026 2027 2028…" at bounding box center [173, 135] width 50 height 13
select select "2024"
click at [148, 129] on select "2013 2014 2015 2016 2017 2018 2019 2020 2021 2022 2023 2024 2025 2026 2027 2028…" at bounding box center [173, 135] width 50 height 13
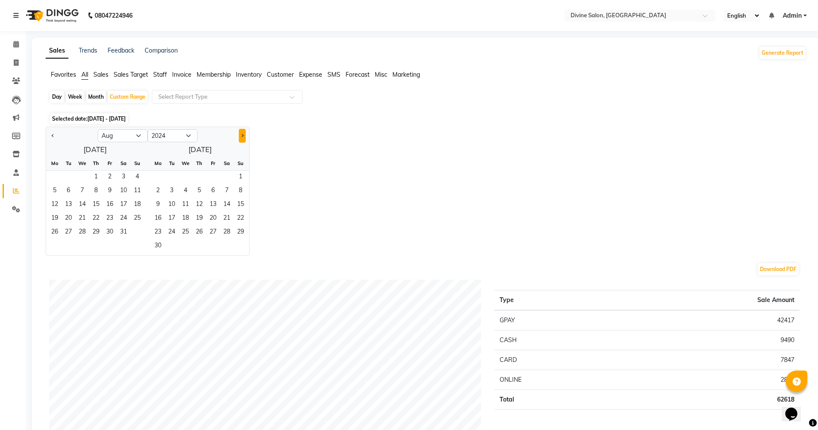
click at [239, 138] on button "Next month" at bounding box center [242, 136] width 7 height 14
select select "9"
click at [131, 175] on span "1" at bounding box center [137, 177] width 14 height 14
click at [72, 204] on span "10" at bounding box center [69, 205] width 14 height 14
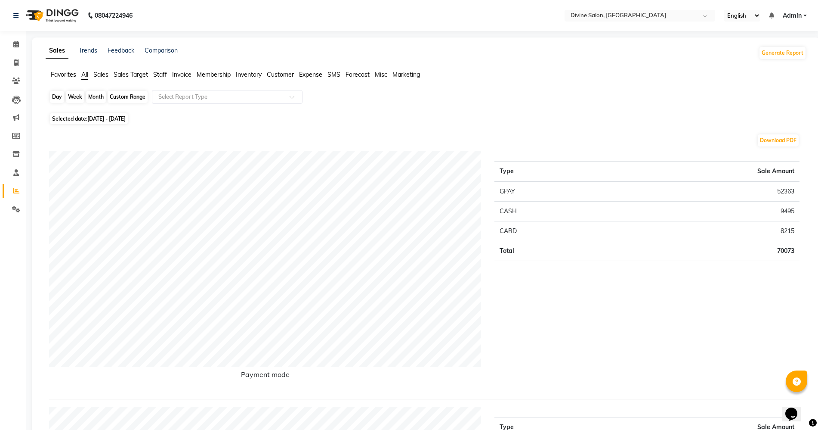
click at [127, 98] on div "Custom Range" at bounding box center [128, 97] width 40 height 12
select select "9"
select select "2024"
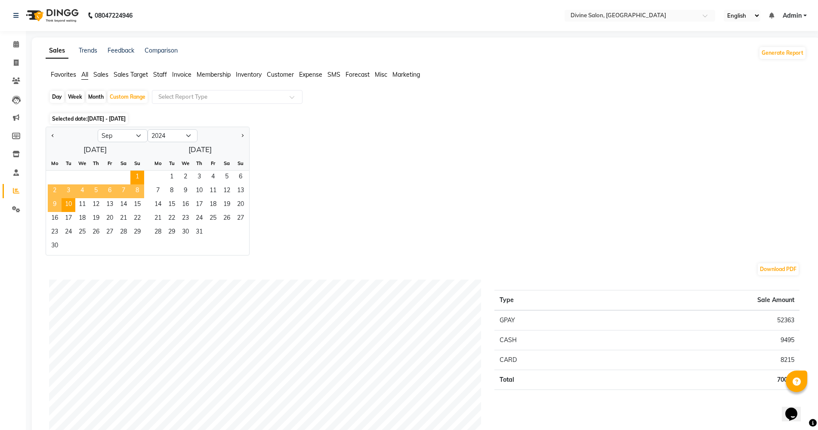
click at [49, 137] on div at bounding box center [72, 136] width 52 height 14
click at [54, 134] on span "Previous month" at bounding box center [53, 134] width 3 height 3
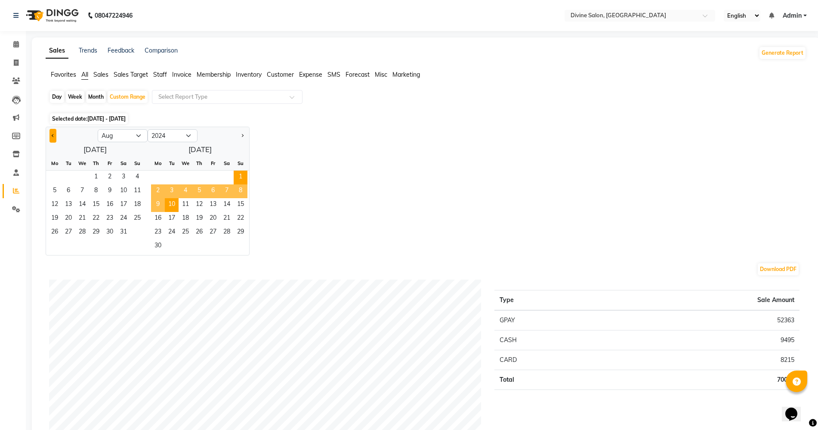
click at [54, 134] on span "Previous month" at bounding box center [53, 134] width 3 height 3
select select "7"
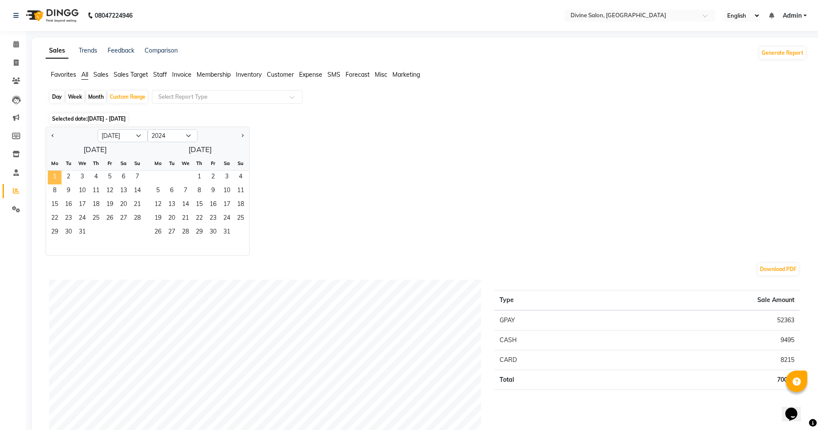
click at [53, 176] on span "1" at bounding box center [55, 177] width 14 height 14
click at [85, 186] on span "10" at bounding box center [82, 191] width 14 height 14
click at [57, 172] on span "1" at bounding box center [55, 177] width 14 height 14
click at [80, 190] on span "10" at bounding box center [82, 191] width 14 height 14
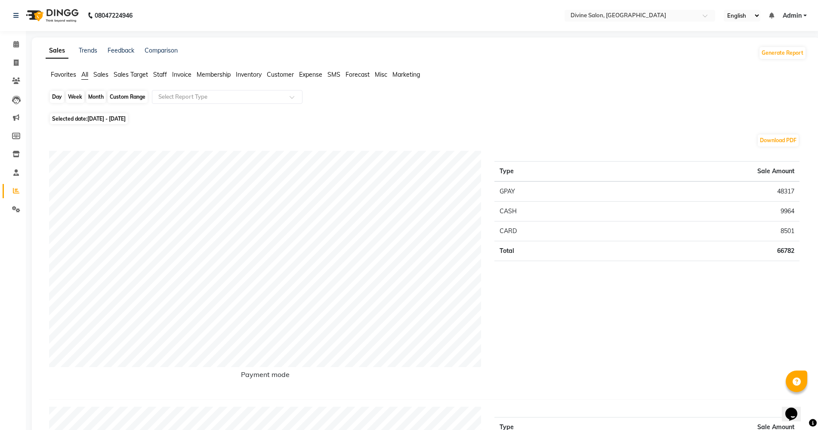
click at [141, 97] on div "Custom Range" at bounding box center [128, 97] width 40 height 12
select select "7"
select select "2024"
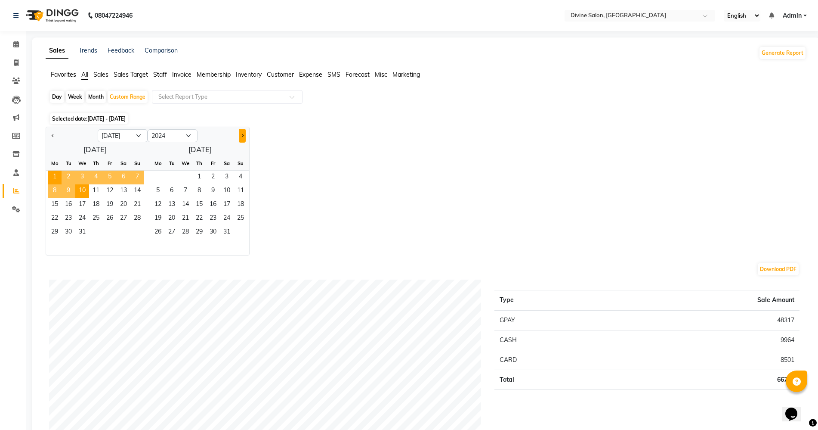
click at [241, 139] on button "Next month" at bounding box center [242, 136] width 7 height 14
select select "9"
click at [143, 173] on span "1" at bounding box center [137, 177] width 14 height 14
click at [64, 204] on span "10" at bounding box center [69, 205] width 14 height 14
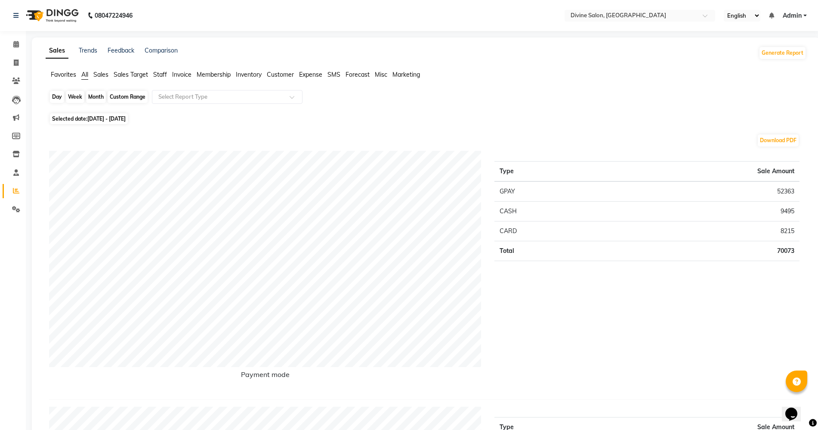
click at [123, 94] on div "Custom Range" at bounding box center [128, 97] width 40 height 12
select select "9"
select select "2024"
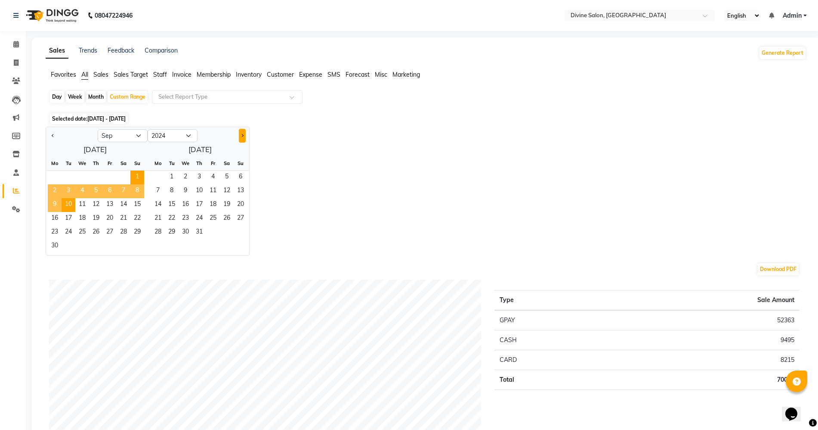
click at [245, 135] on button "Next month" at bounding box center [242, 136] width 7 height 14
select select "10"
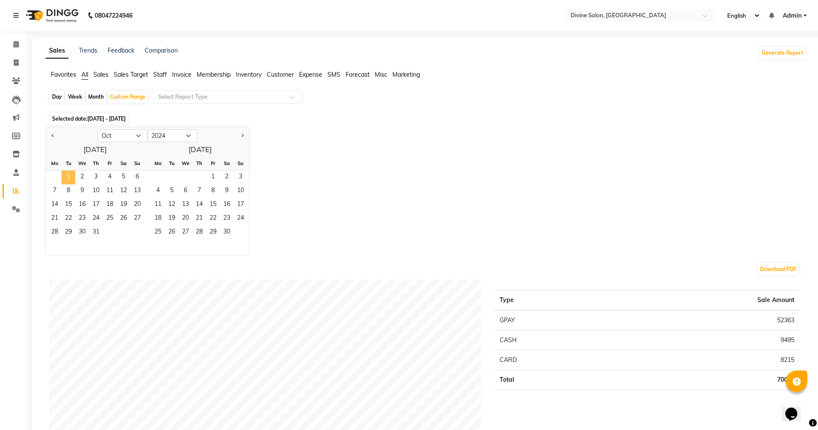
click at [70, 170] on span "1" at bounding box center [69, 177] width 14 height 14
click at [92, 186] on span "10" at bounding box center [96, 191] width 14 height 14
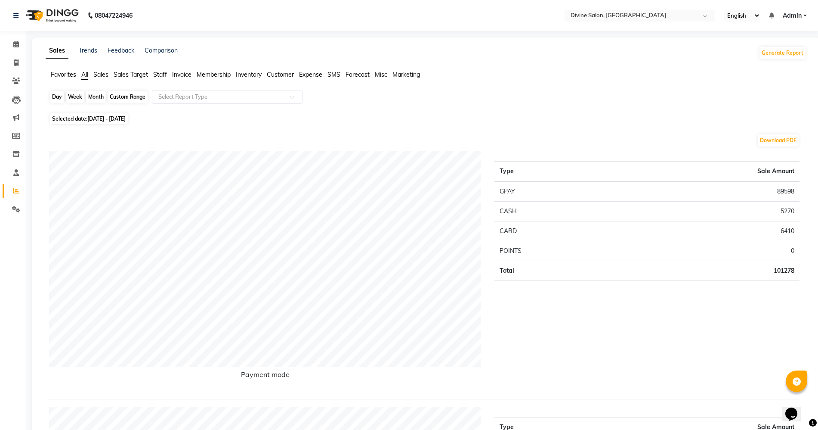
click at [130, 99] on div "Custom Range" at bounding box center [128, 97] width 40 height 12
select select "10"
select select "2024"
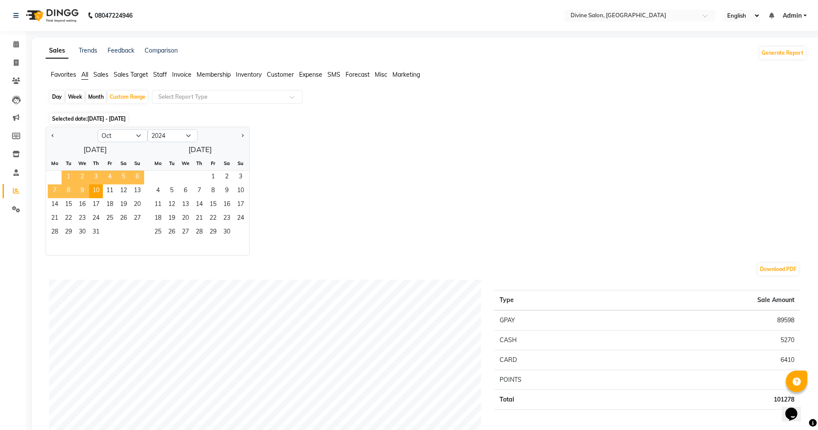
click at [70, 175] on span "1" at bounding box center [69, 177] width 14 height 14
click at [127, 176] on span "5" at bounding box center [124, 177] width 14 height 14
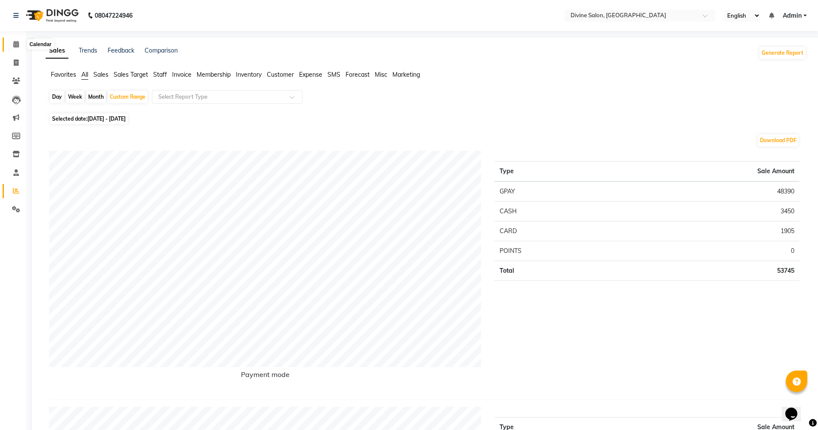
click at [18, 47] on span at bounding box center [16, 45] width 15 height 10
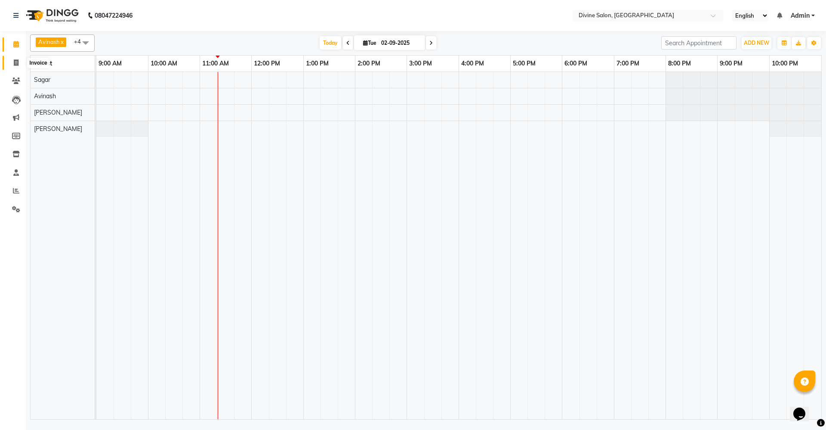
click at [15, 60] on icon at bounding box center [16, 62] width 5 height 6
select select "745"
select select "service"
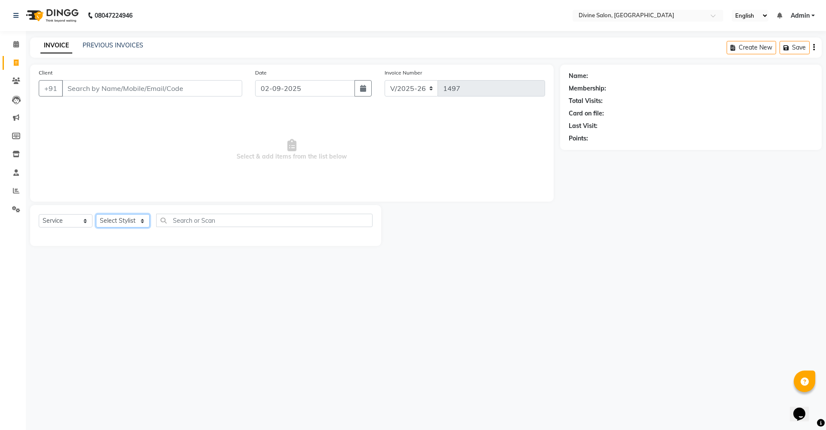
click at [142, 221] on select "Select Stylist Avinash Kirti Pooja Gharde pooja kate Pratik Rahil Sagar Sagar S…" at bounding box center [123, 220] width 54 height 13
click at [15, 45] on icon at bounding box center [16, 44] width 6 height 6
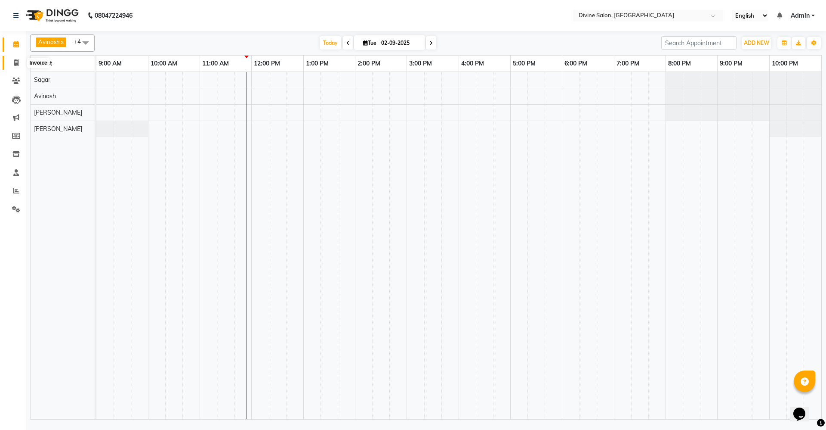
click at [15, 65] on span at bounding box center [16, 63] width 15 height 10
select select "service"
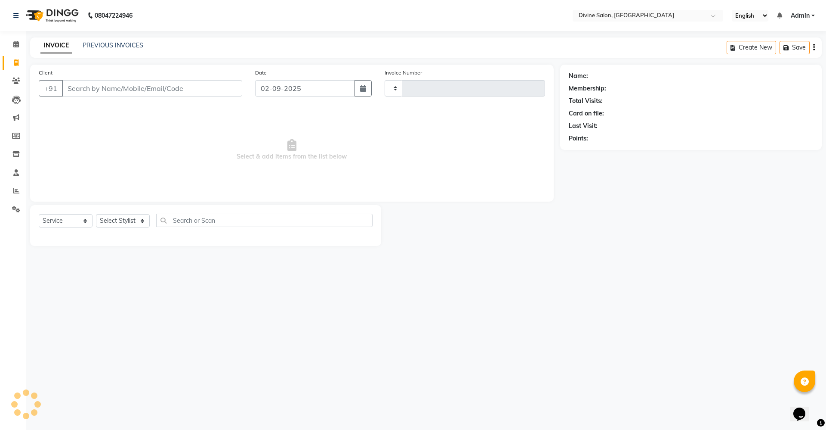
type input "1497"
select select "745"
click at [18, 46] on icon at bounding box center [16, 44] width 6 height 6
